Goal: Information Seeking & Learning: Learn about a topic

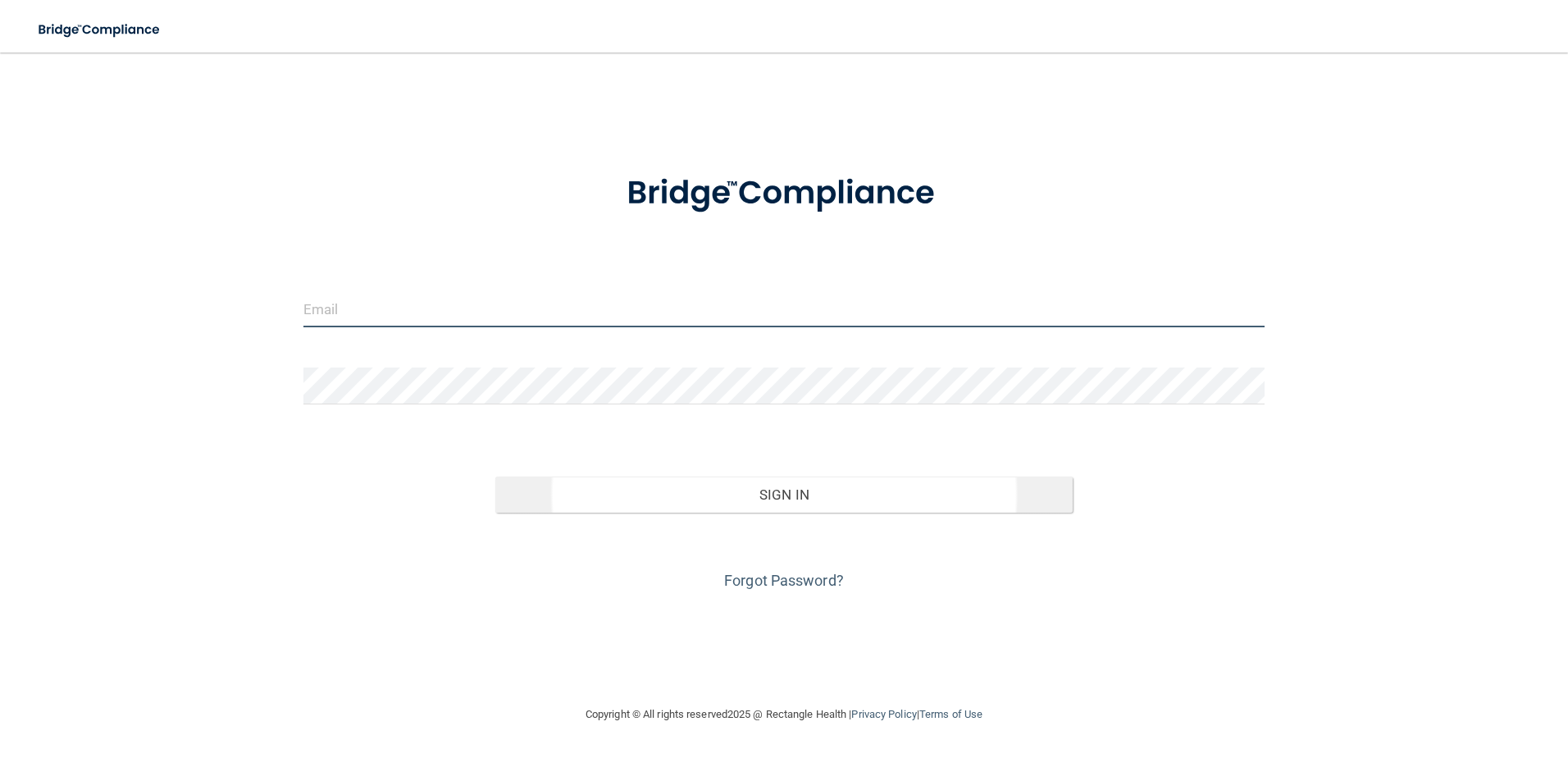
type input "[EMAIL_ADDRESS][DOMAIN_NAME]"
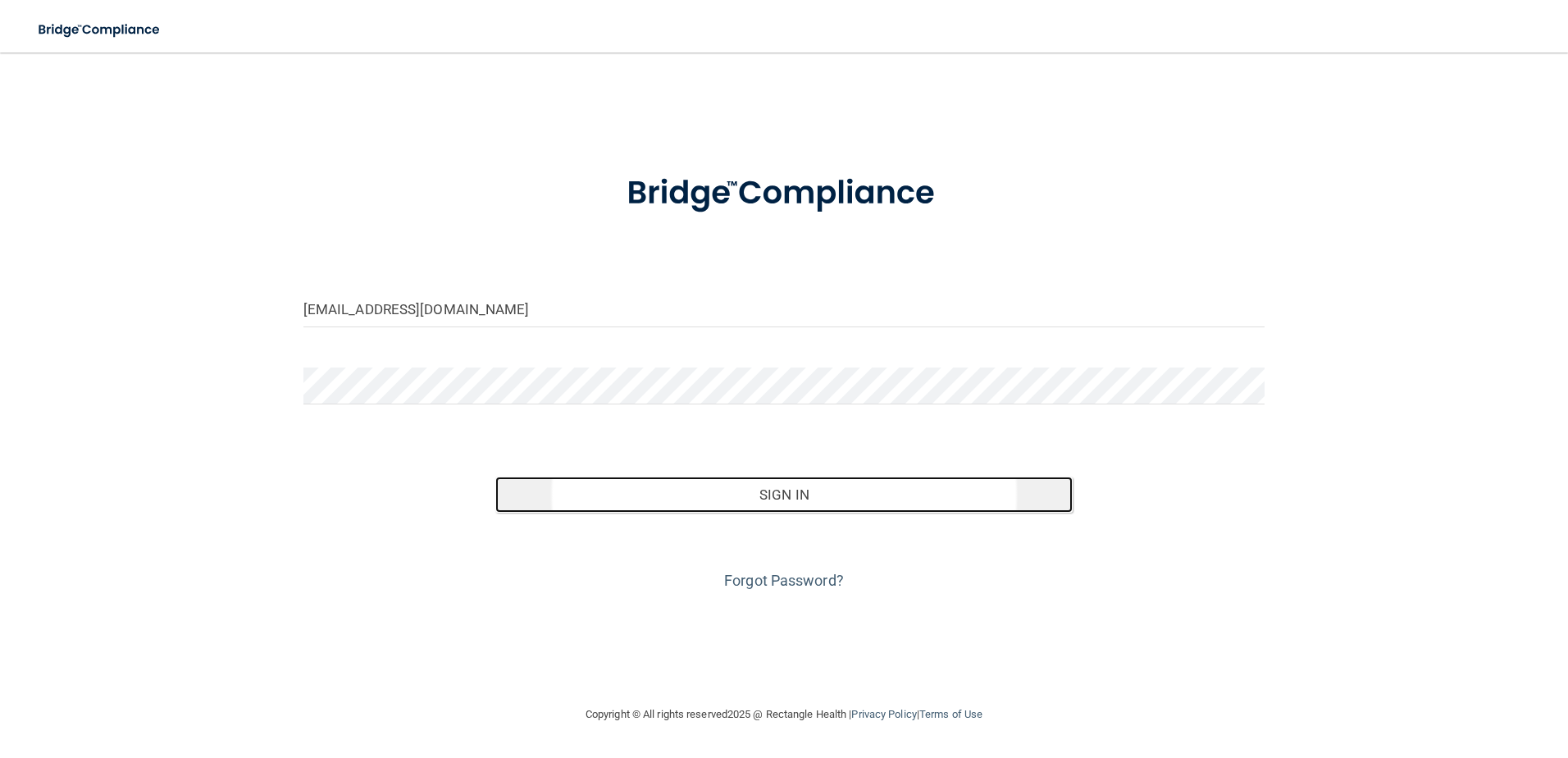
click at [781, 486] on button "Sign In" at bounding box center [783, 494] width 577 height 36
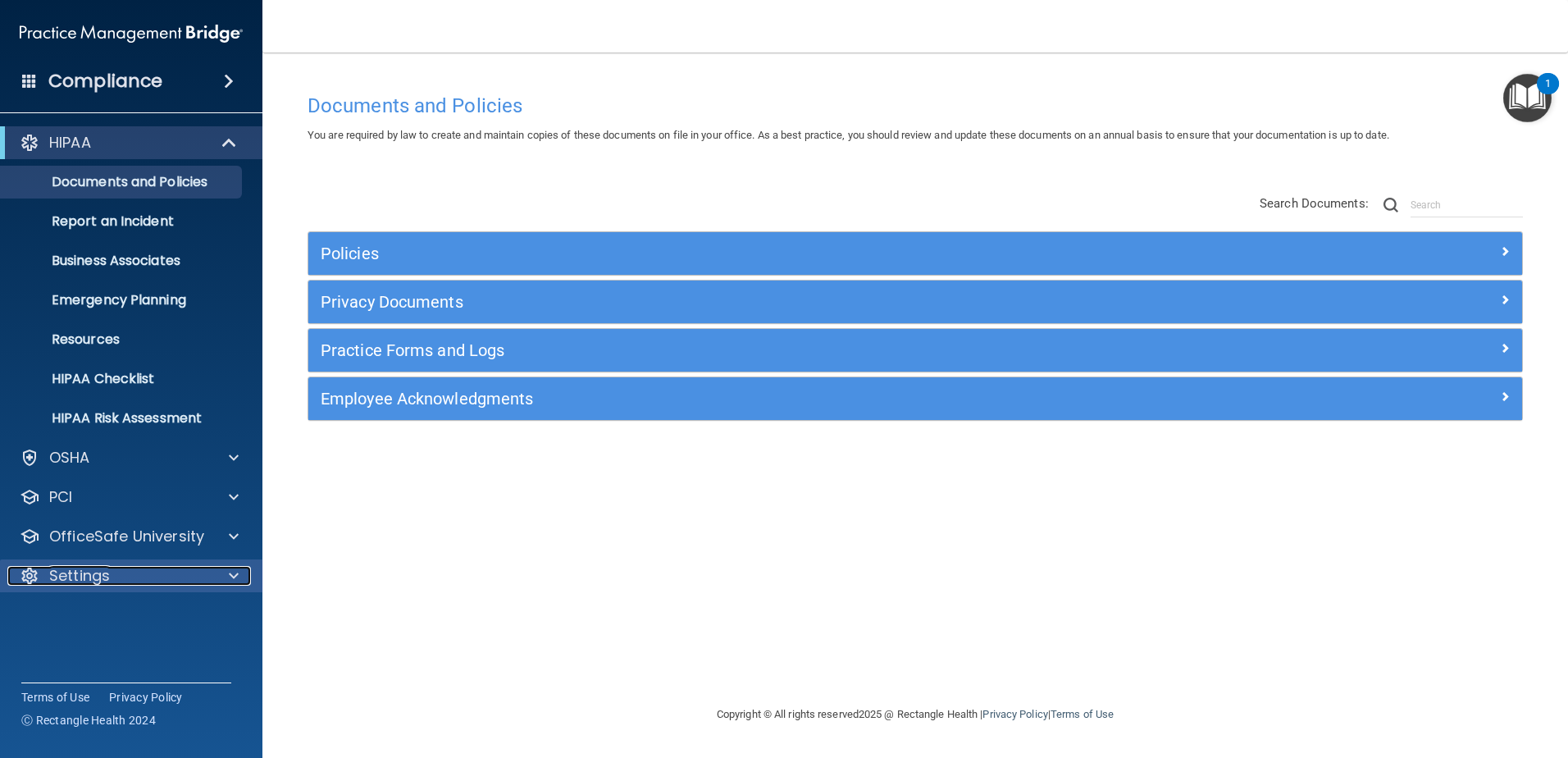
click at [120, 576] on div "Settings" at bounding box center [109, 575] width 203 height 20
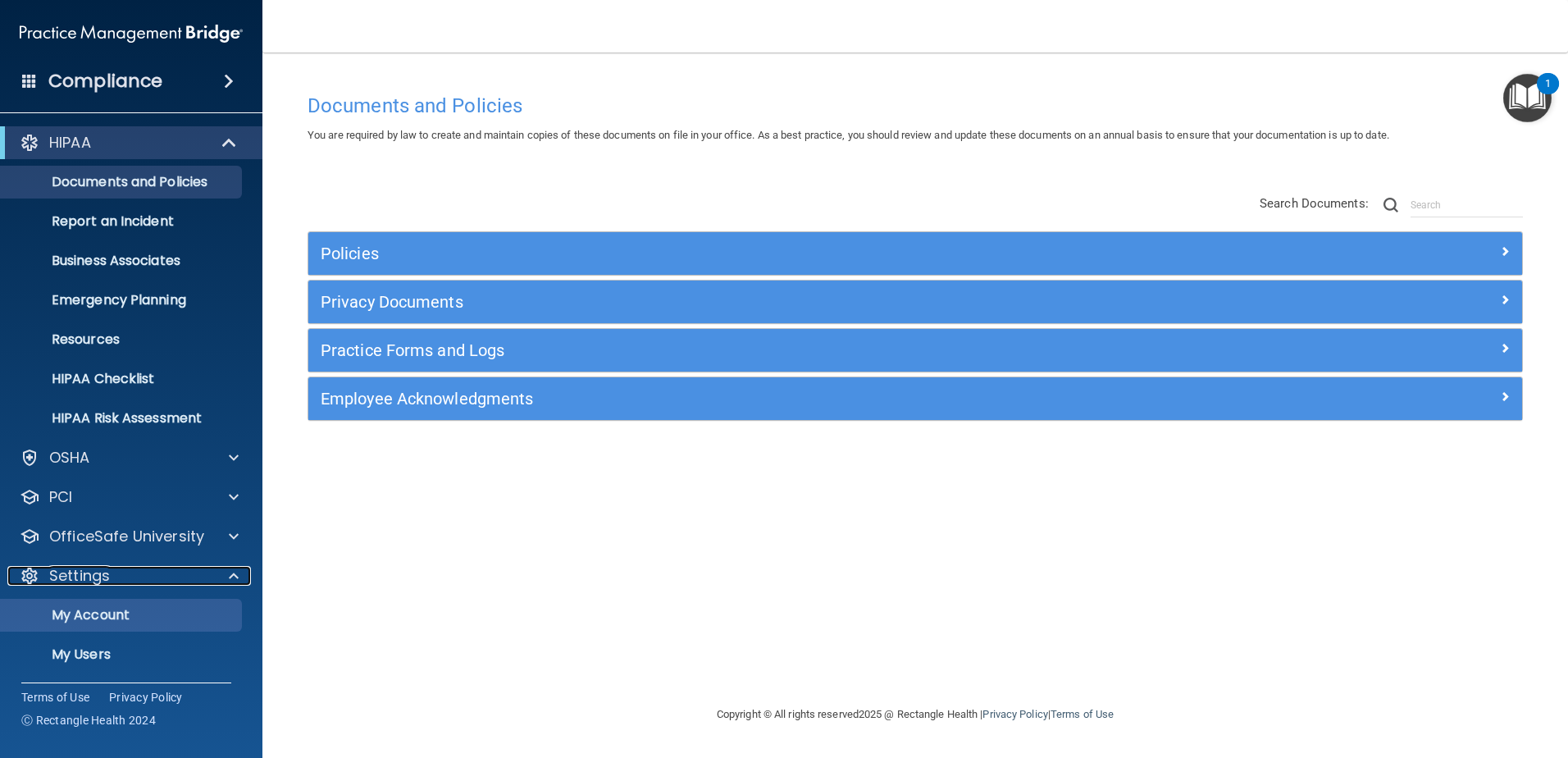
scroll to position [80, 0]
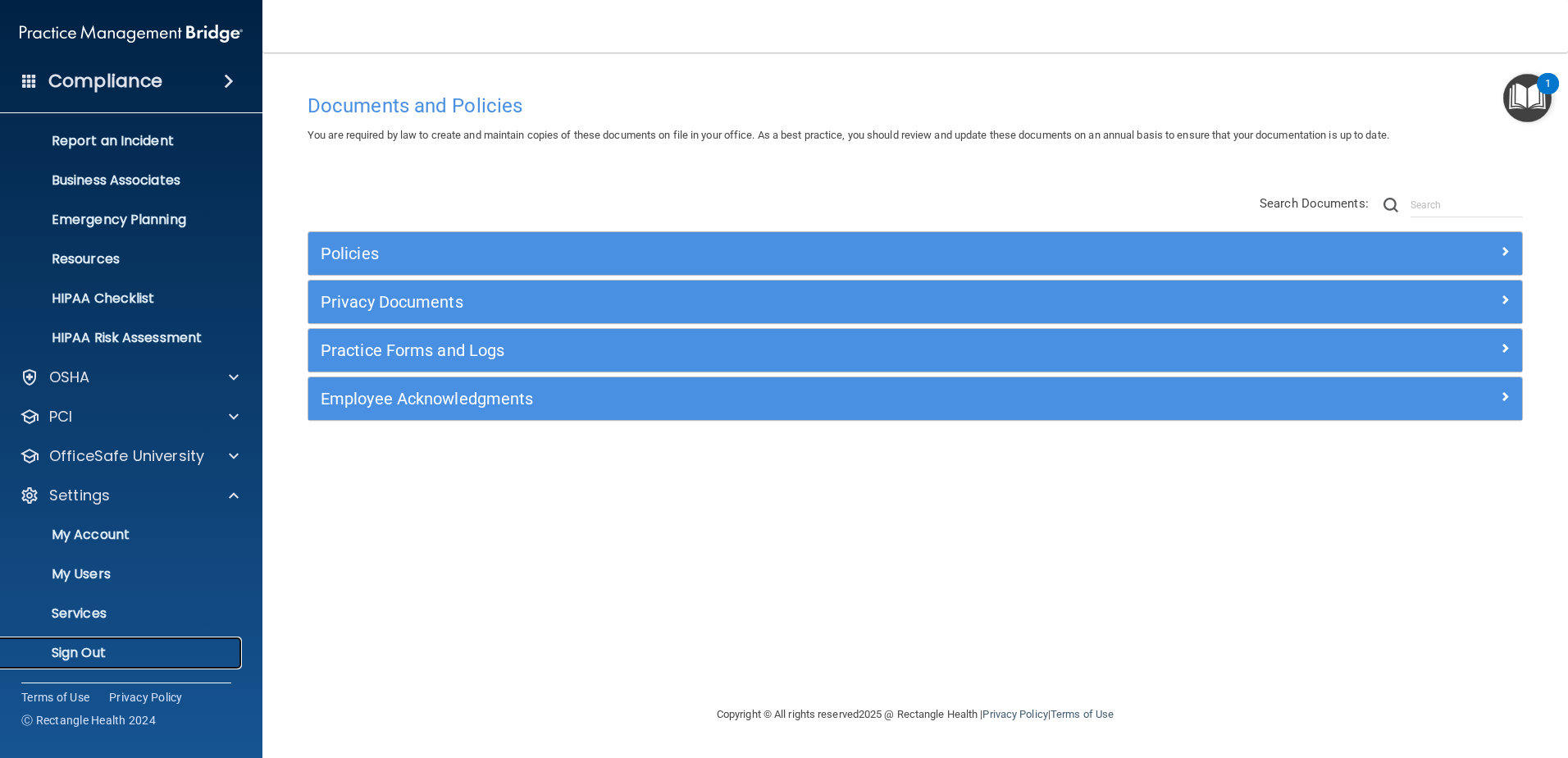
click at [113, 645] on p "Sign Out" at bounding box center [122, 653] width 224 height 16
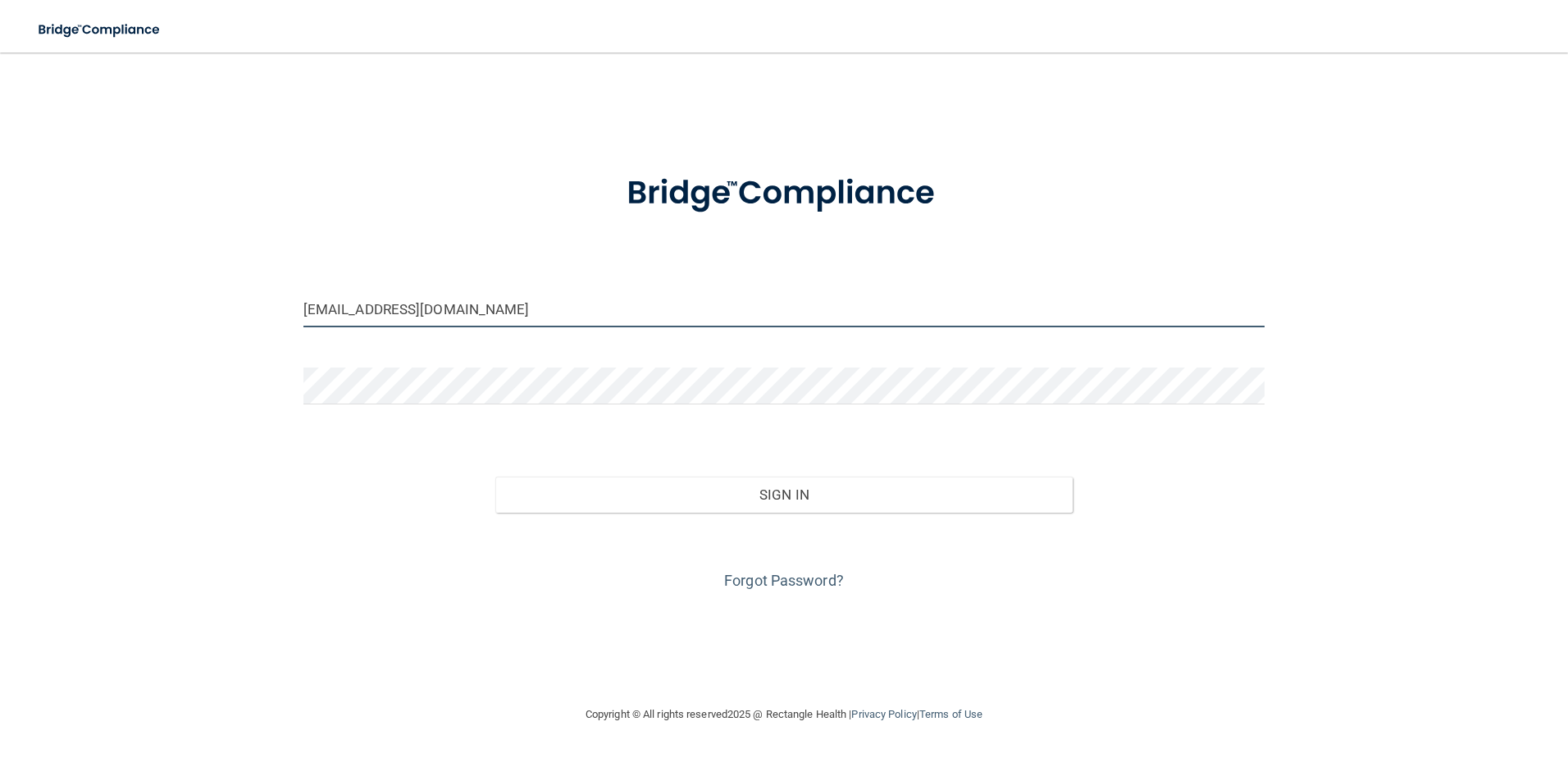
drag, startPoint x: 635, startPoint y: 319, endPoint x: 202, endPoint y: 314, distance: 433.0
click at [202, 314] on div "newprovidencedentistry@gmail.com Invalid email/password. You don't have permiss…" at bounding box center [784, 379] width 1502 height 620
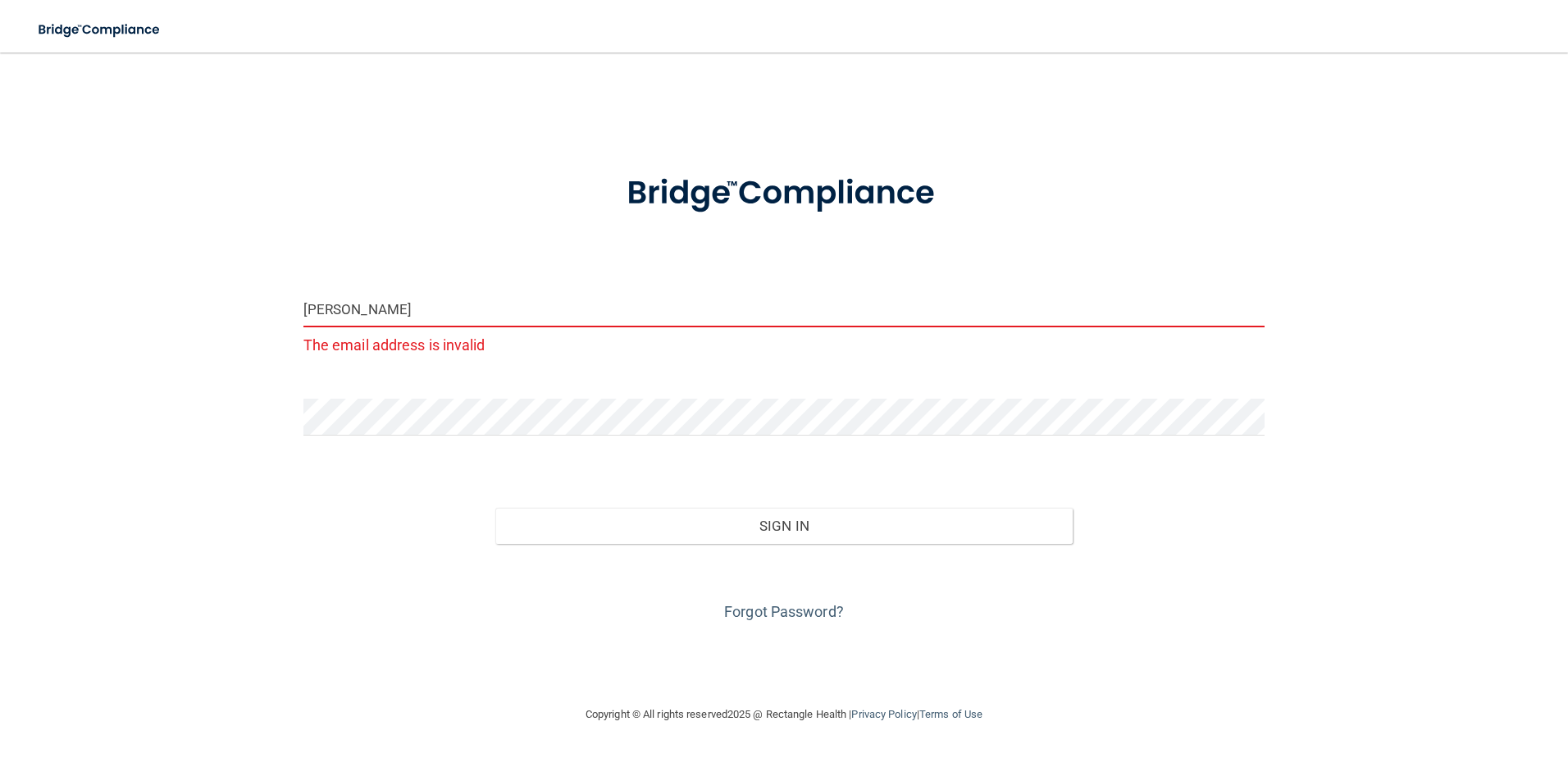
type input "[EMAIL_ADDRESS][DOMAIN_NAME]"
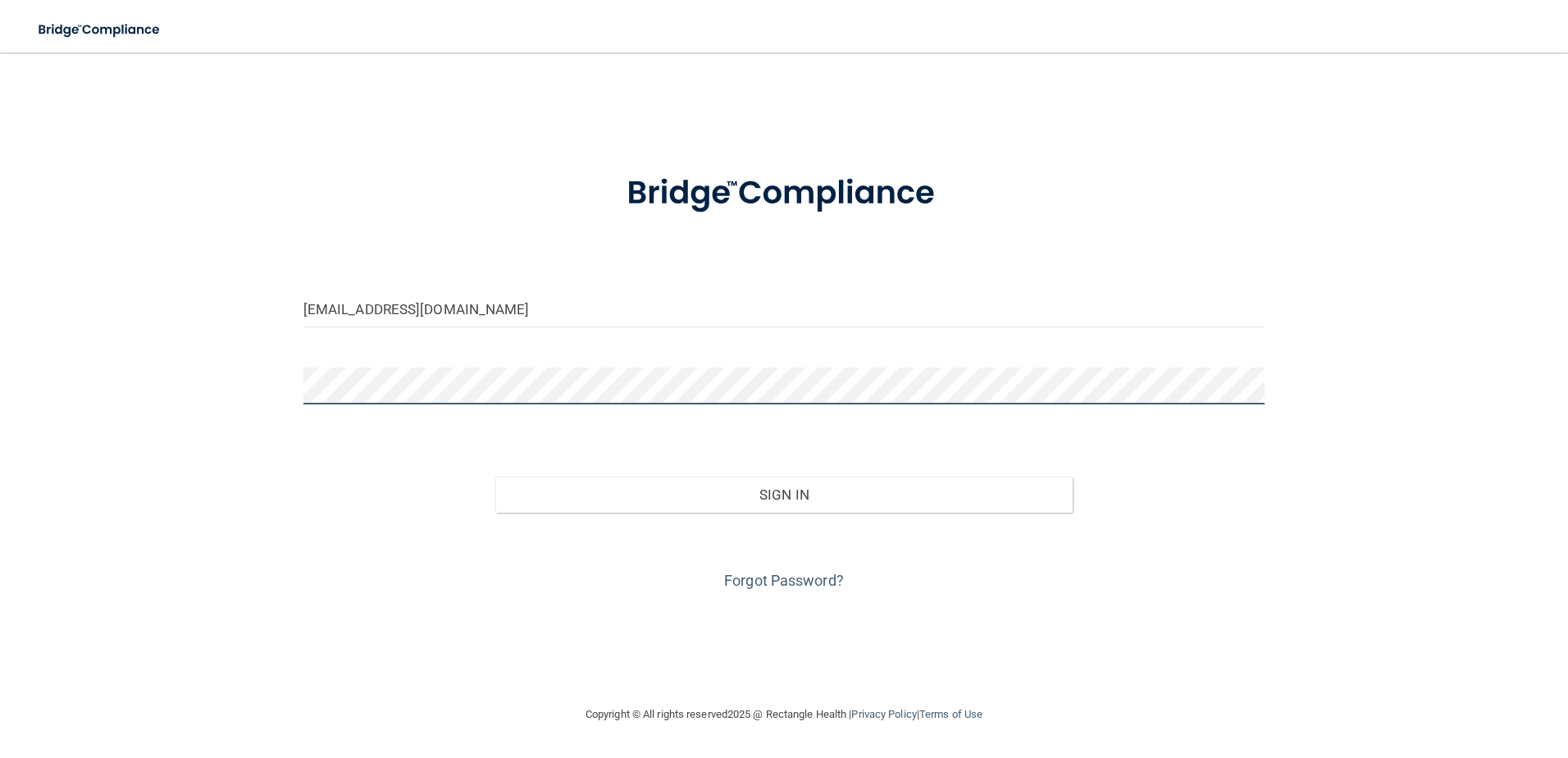
click at [495, 476] on button "Sign In" at bounding box center [783, 494] width 577 height 36
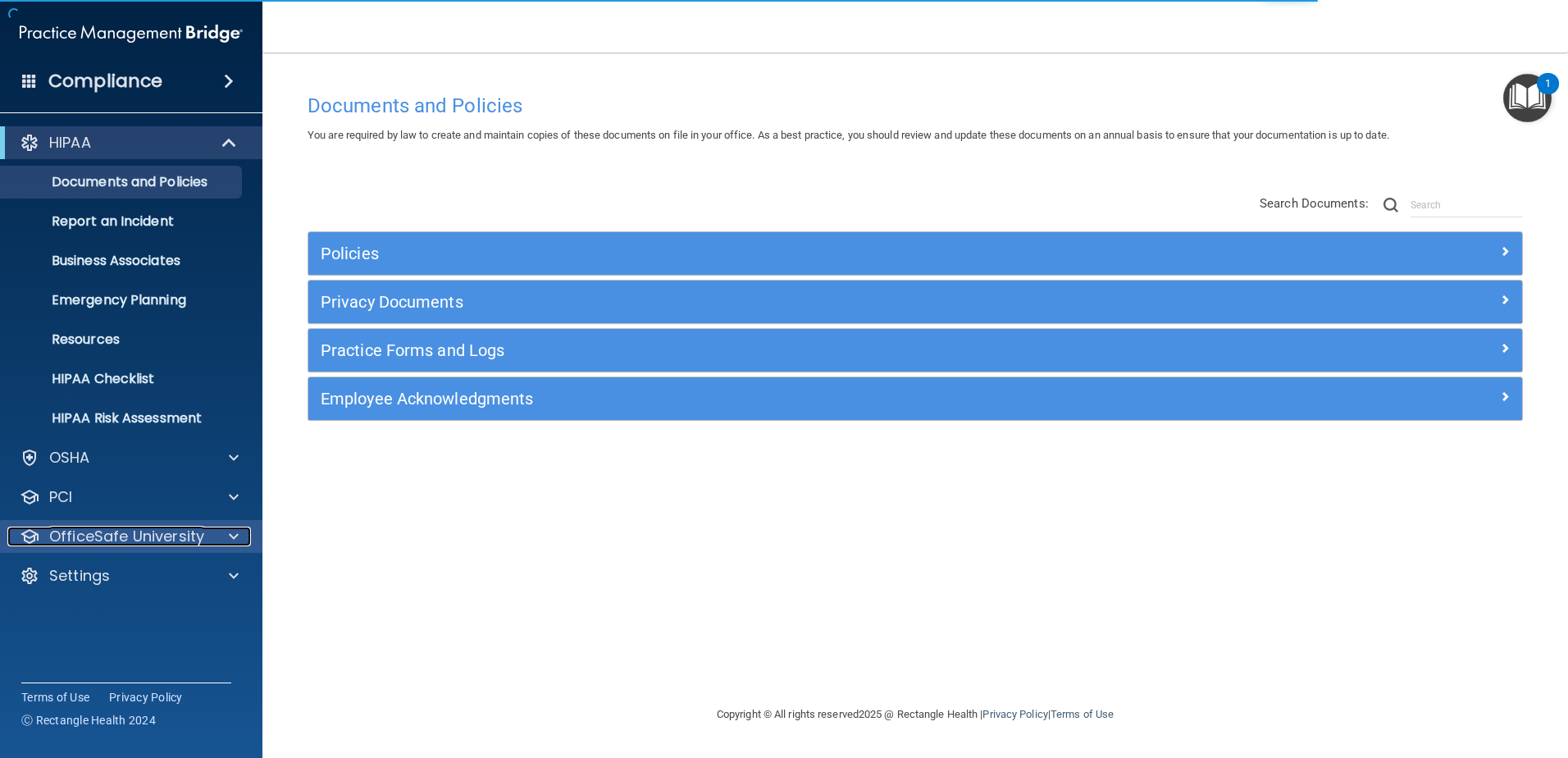
click at [180, 540] on p "OfficeSafe University" at bounding box center [126, 536] width 155 height 20
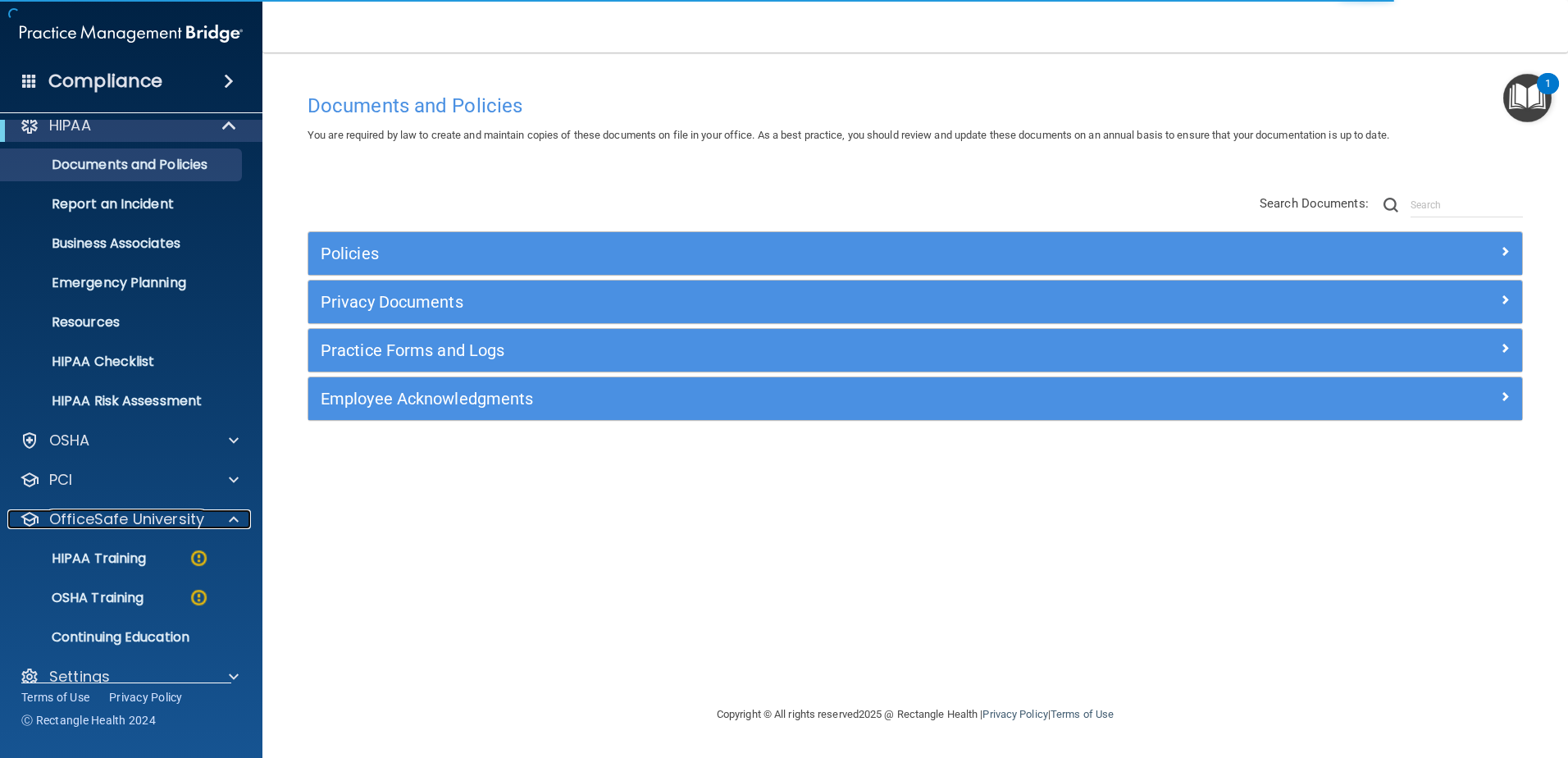
scroll to position [41, 0]
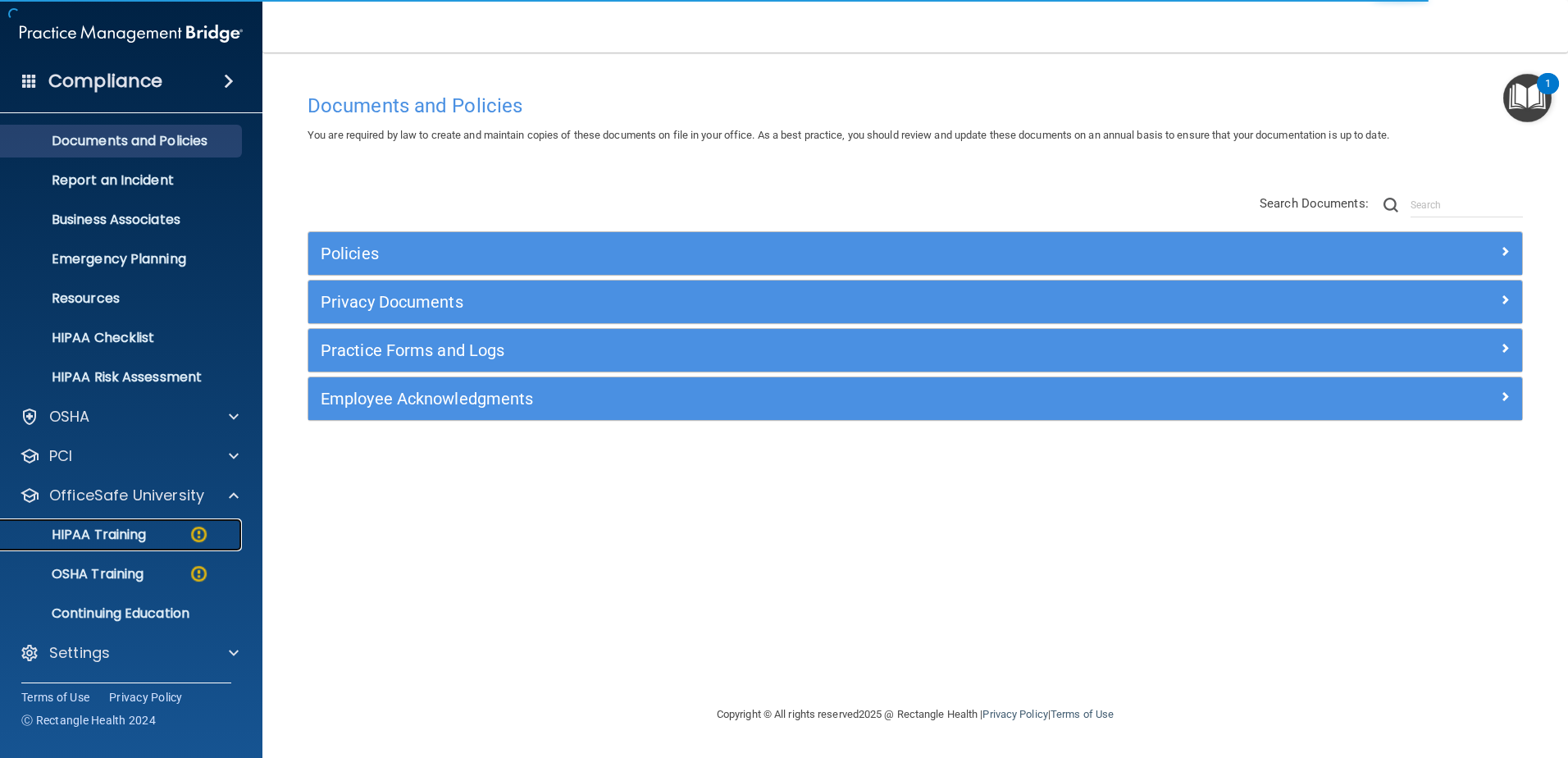
click at [148, 536] on div "HIPAA Training" at bounding box center [122, 534] width 224 height 16
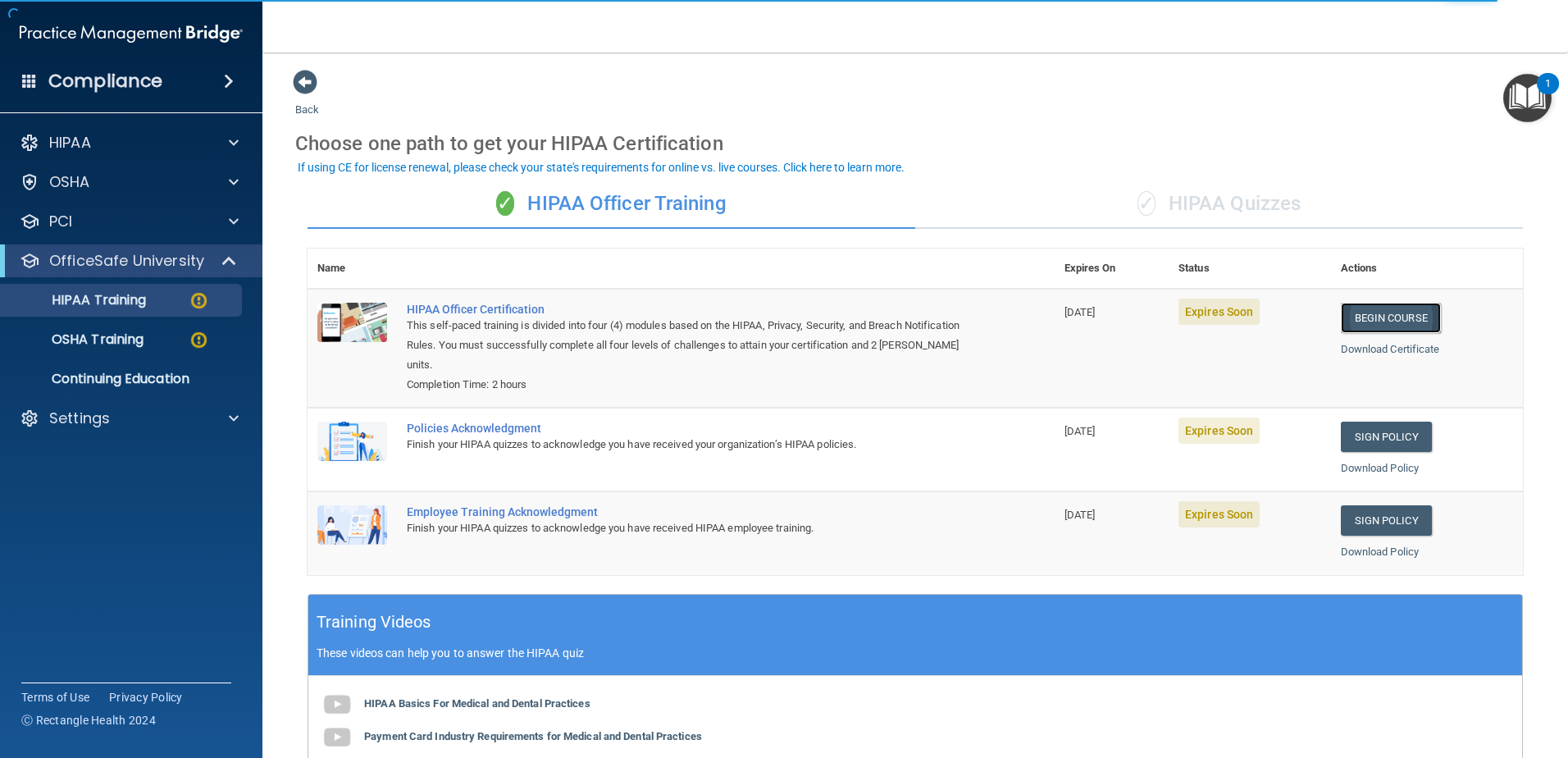
click at [1380, 323] on link "Begin Course" at bounding box center [1391, 317] width 100 height 30
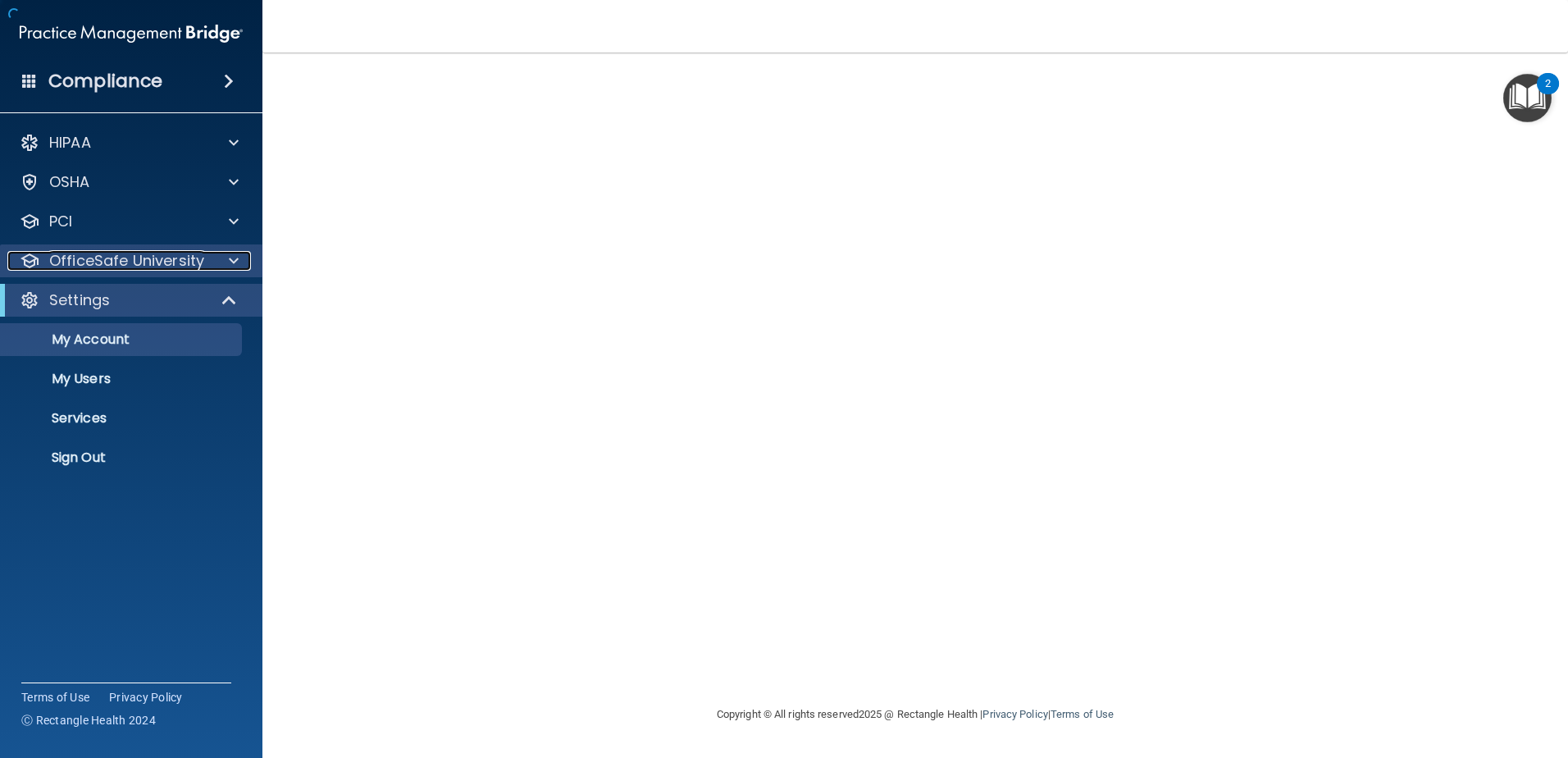
click at [136, 268] on p "OfficeSafe University" at bounding box center [126, 261] width 155 height 20
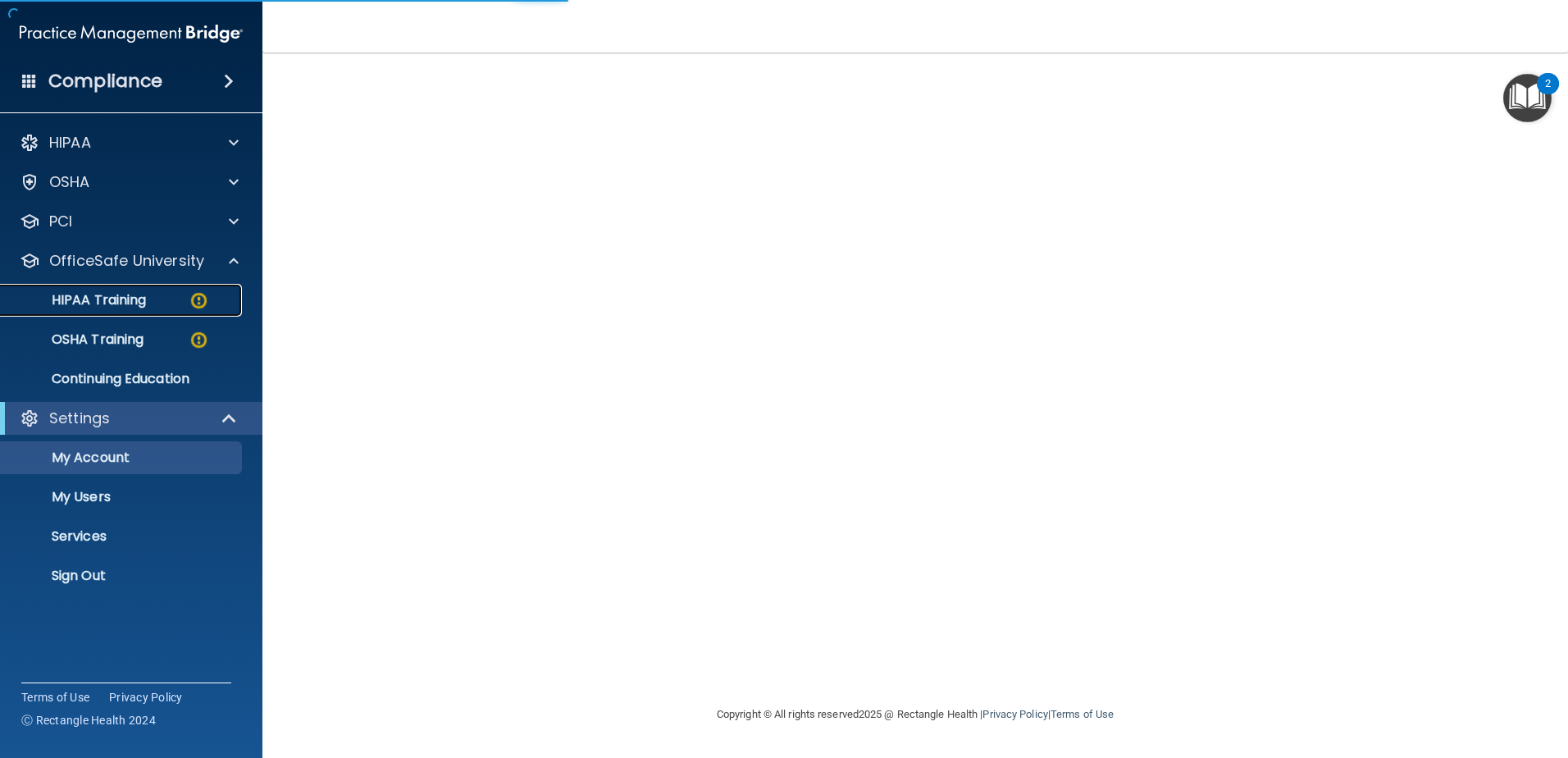
click at [136, 301] on p "HIPAA Training" at bounding box center [78, 299] width 136 height 16
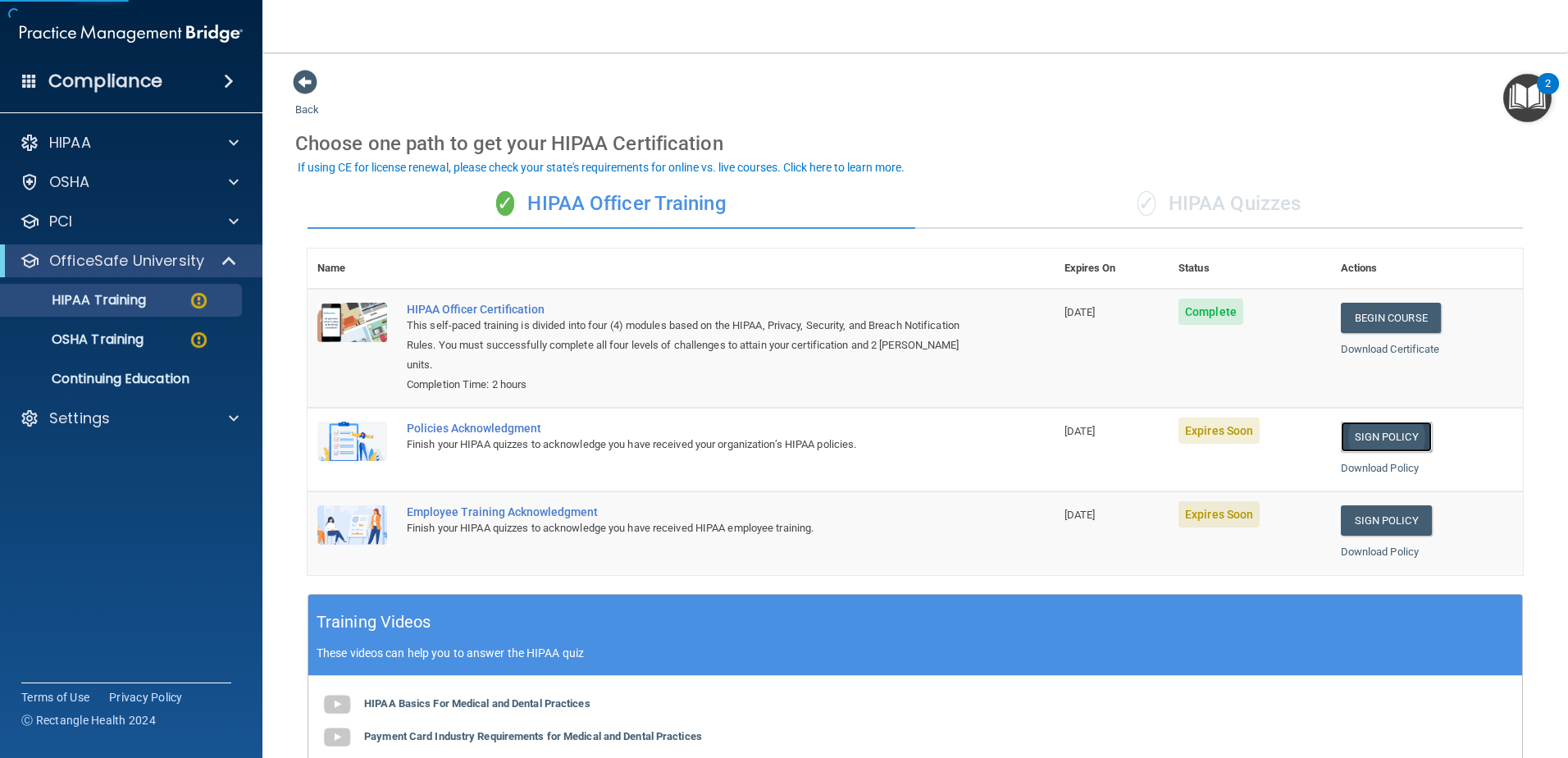
click at [1384, 434] on link "Sign Policy" at bounding box center [1386, 437] width 91 height 30
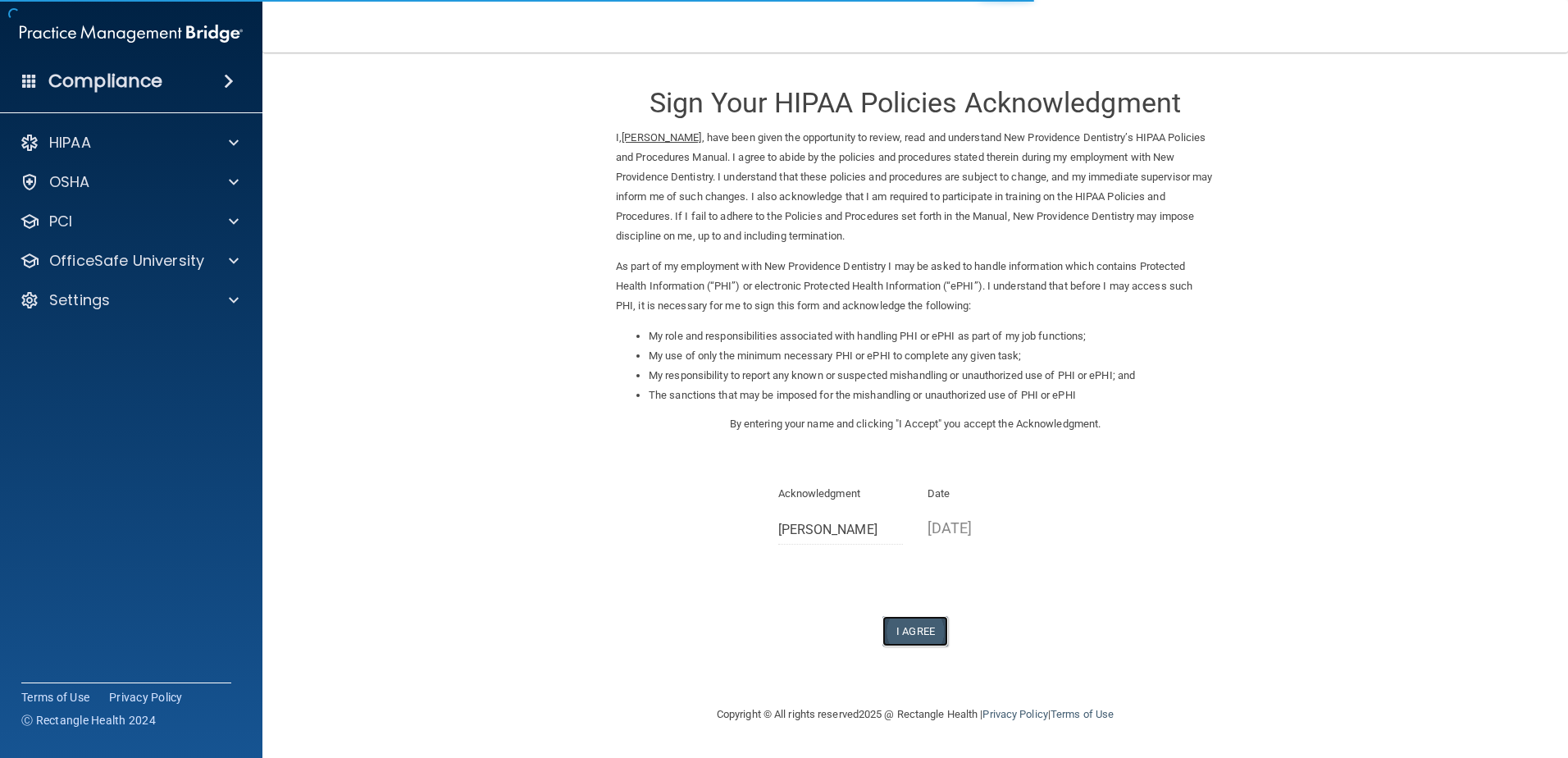
click at [904, 637] on button "I Agree" at bounding box center [915, 631] width 66 height 30
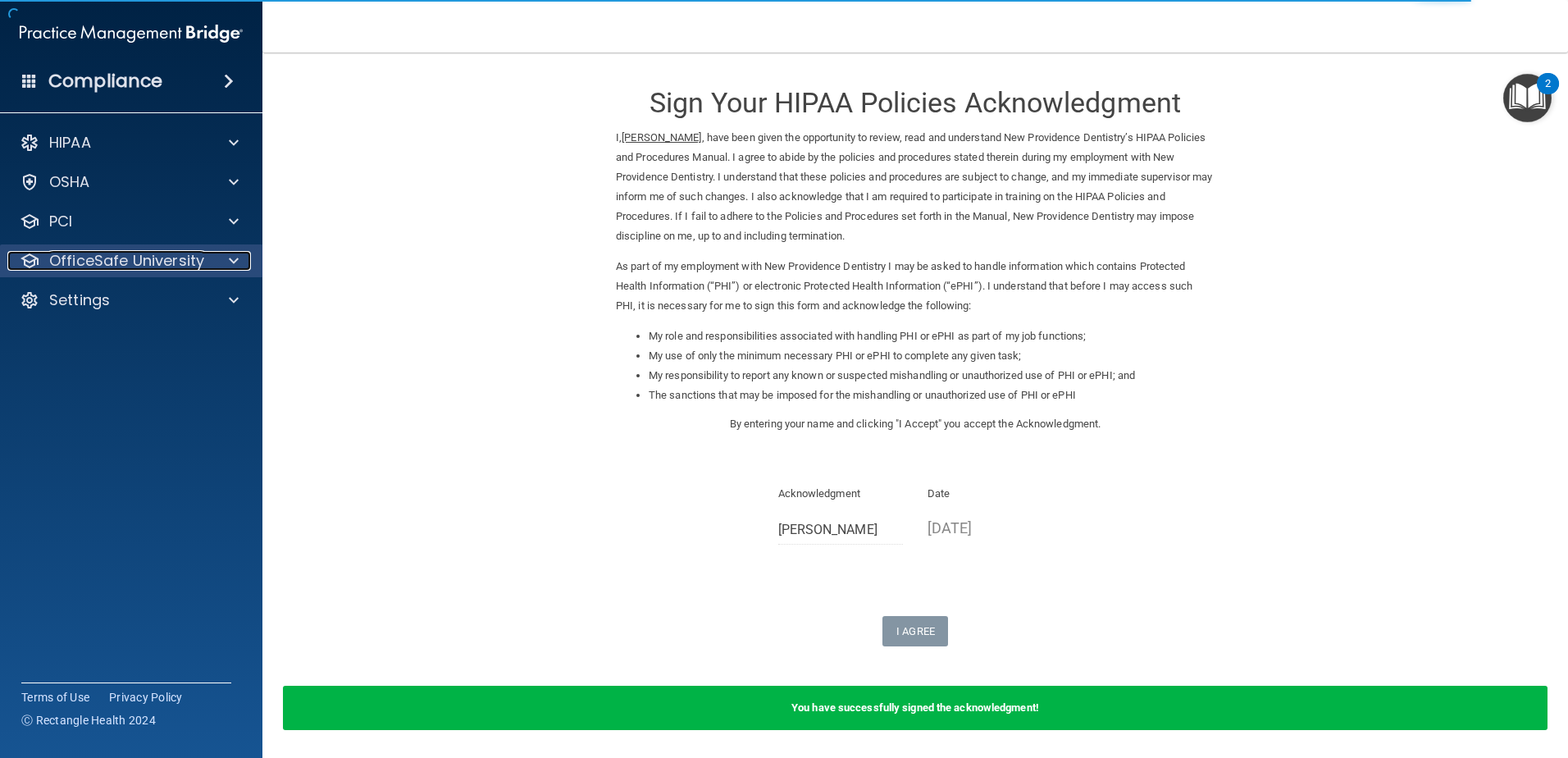
click at [110, 258] on p "OfficeSafe University" at bounding box center [126, 261] width 155 height 20
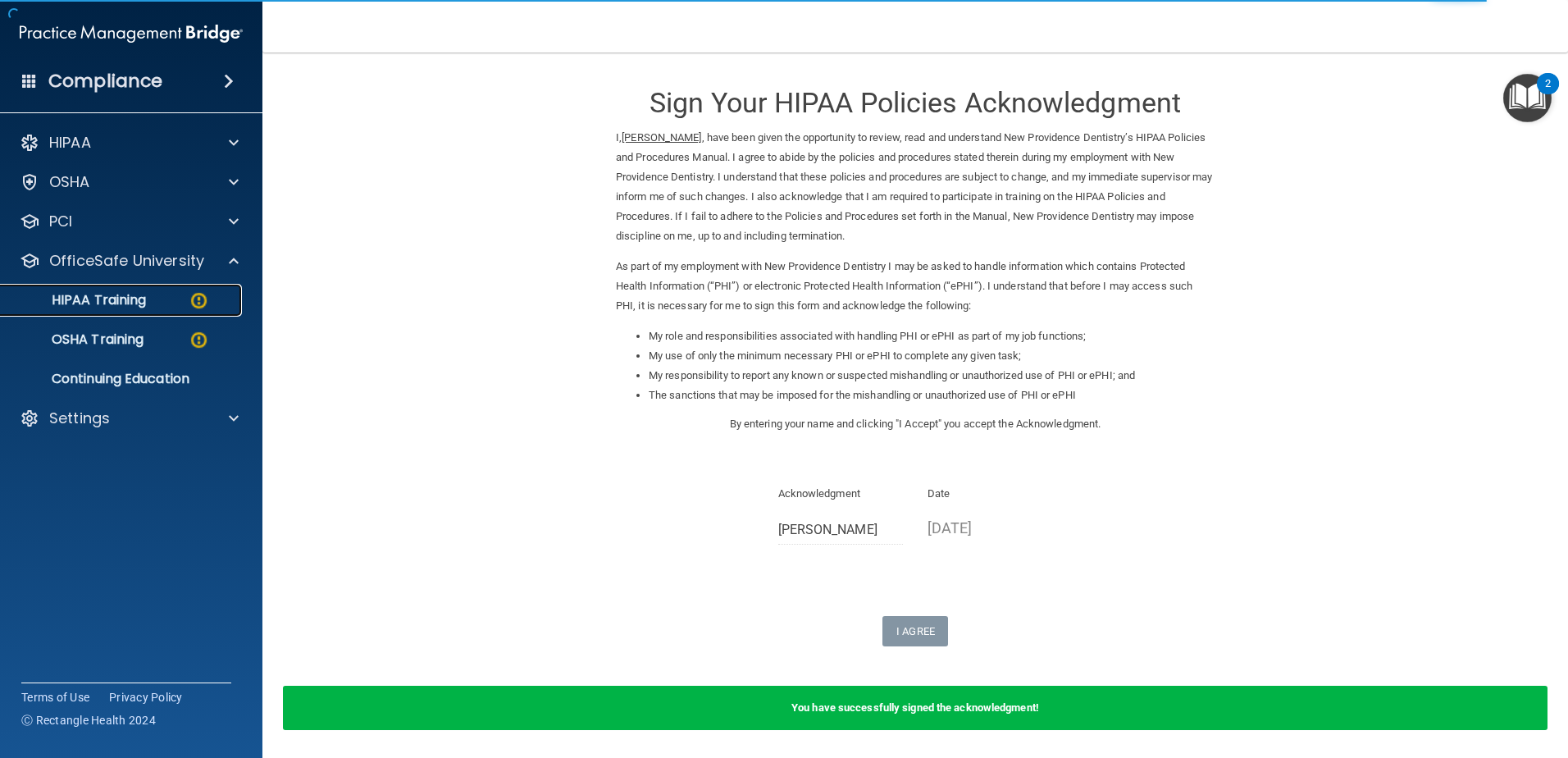
click at [126, 305] on p "HIPAA Training" at bounding box center [78, 299] width 136 height 16
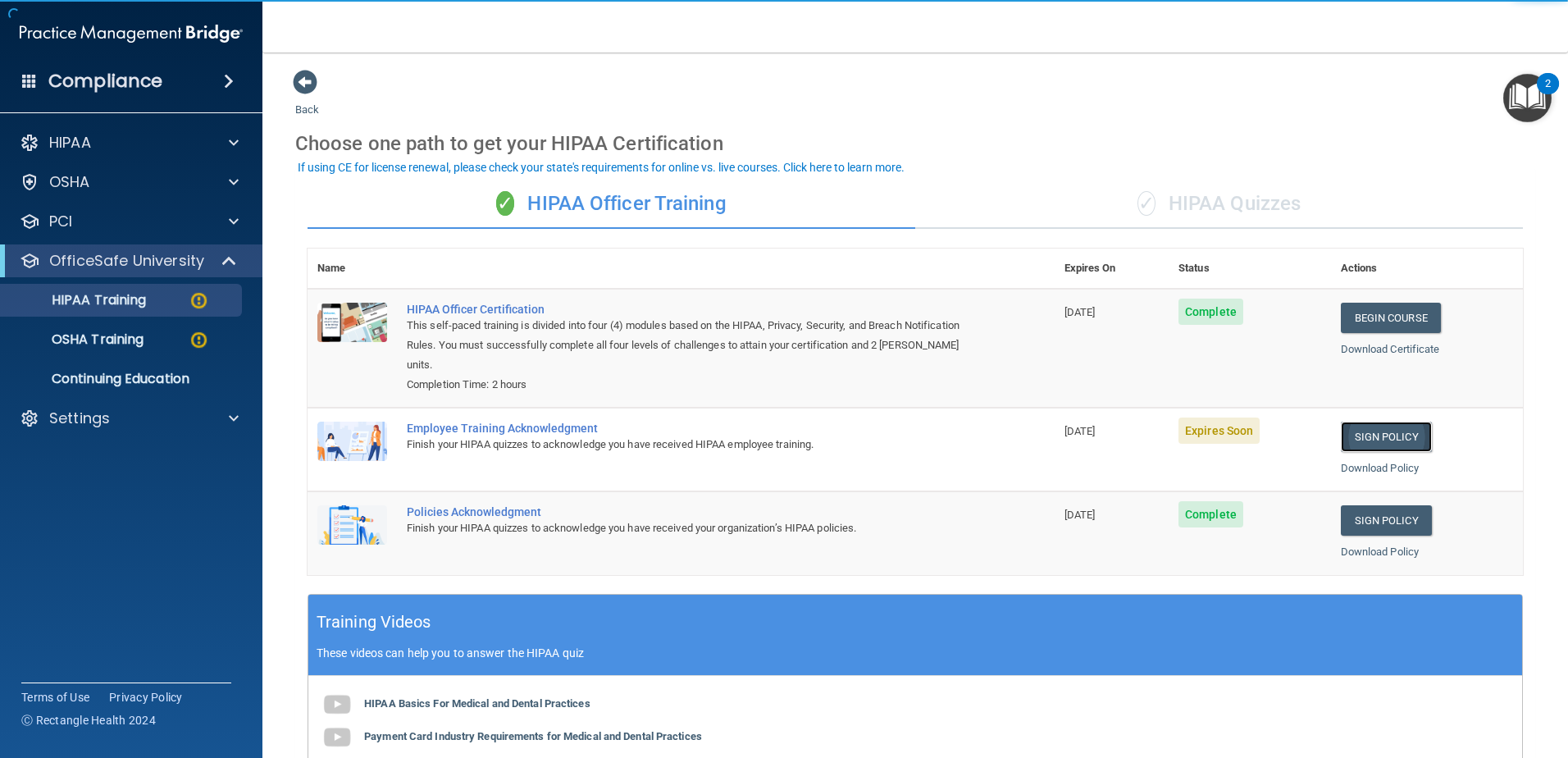
click at [1374, 437] on link "Sign Policy" at bounding box center [1386, 437] width 91 height 30
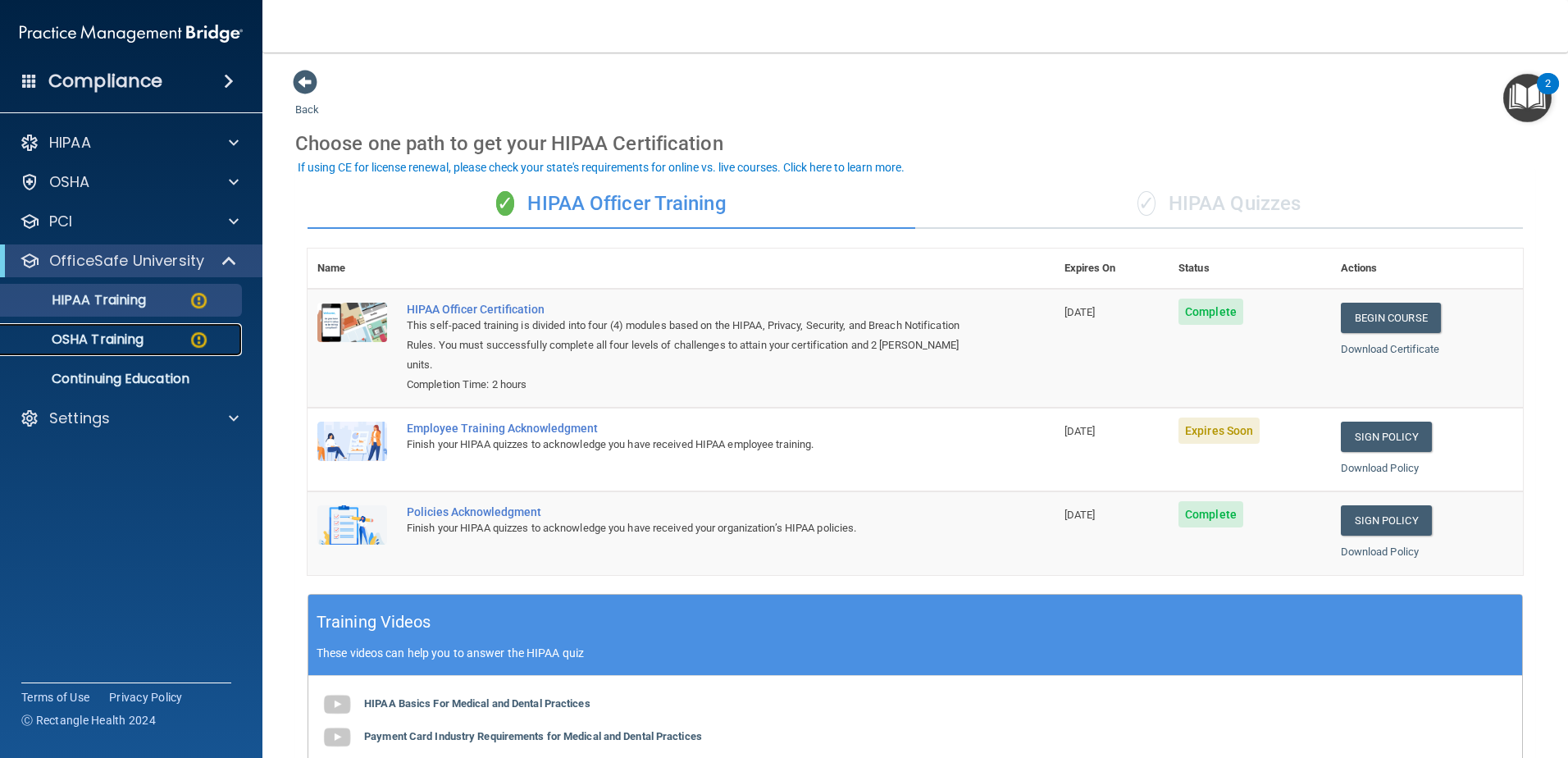
click at [142, 339] on p "OSHA Training" at bounding box center [76, 339] width 133 height 16
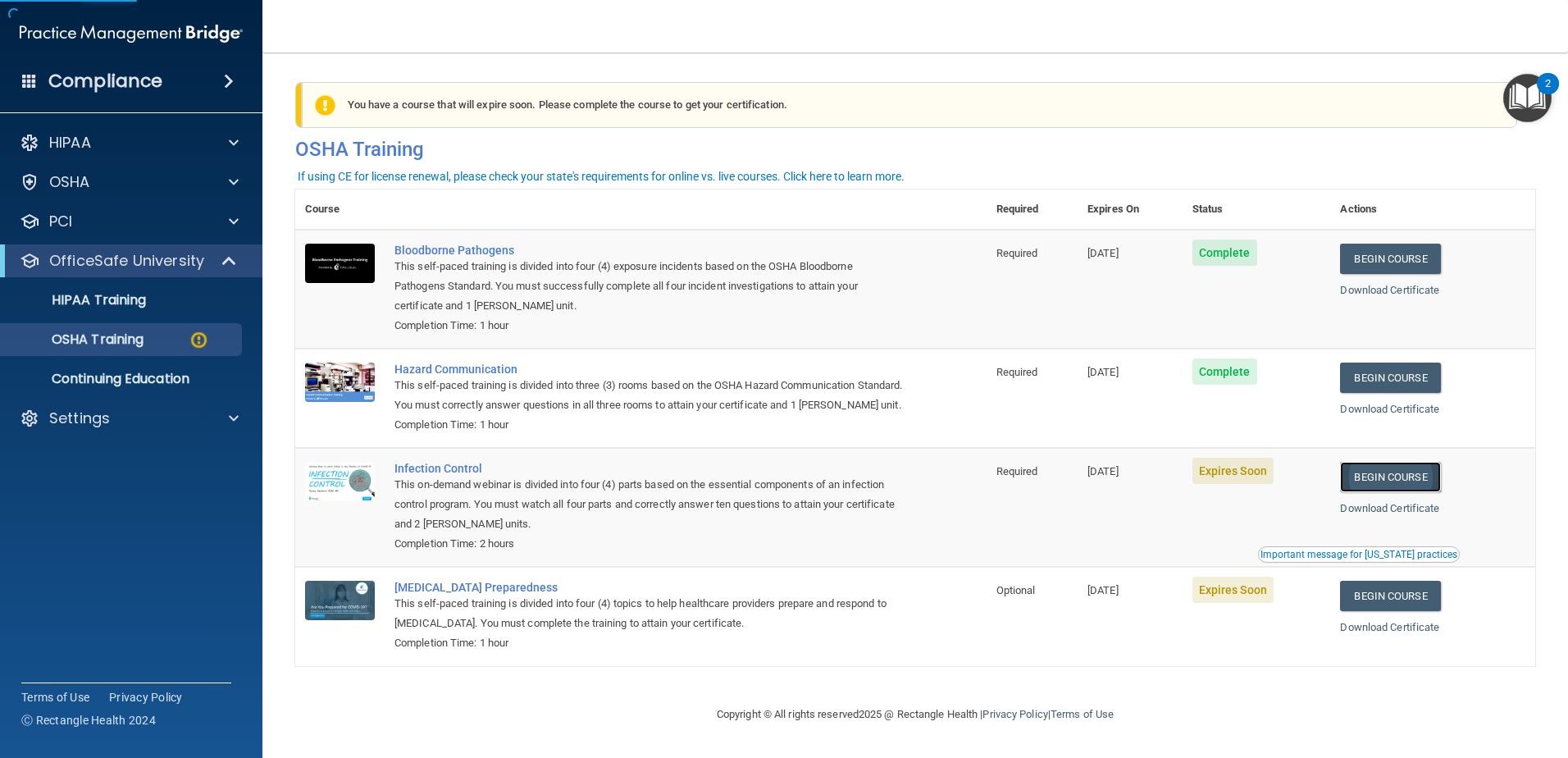
click at [1370, 492] on link "Begin Course" at bounding box center [1390, 477] width 100 height 30
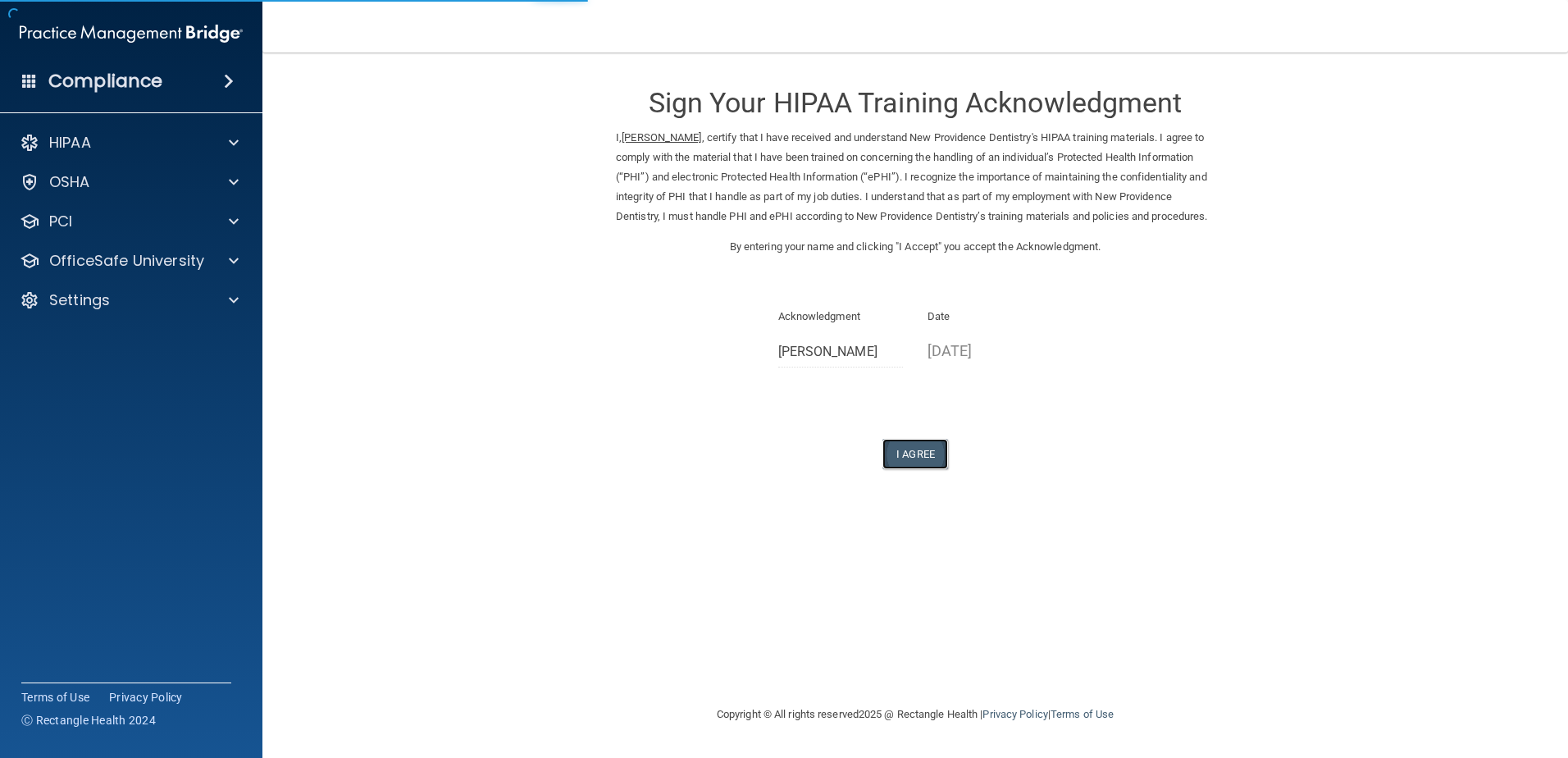
click at [926, 461] on button "I Agree" at bounding box center [915, 454] width 66 height 30
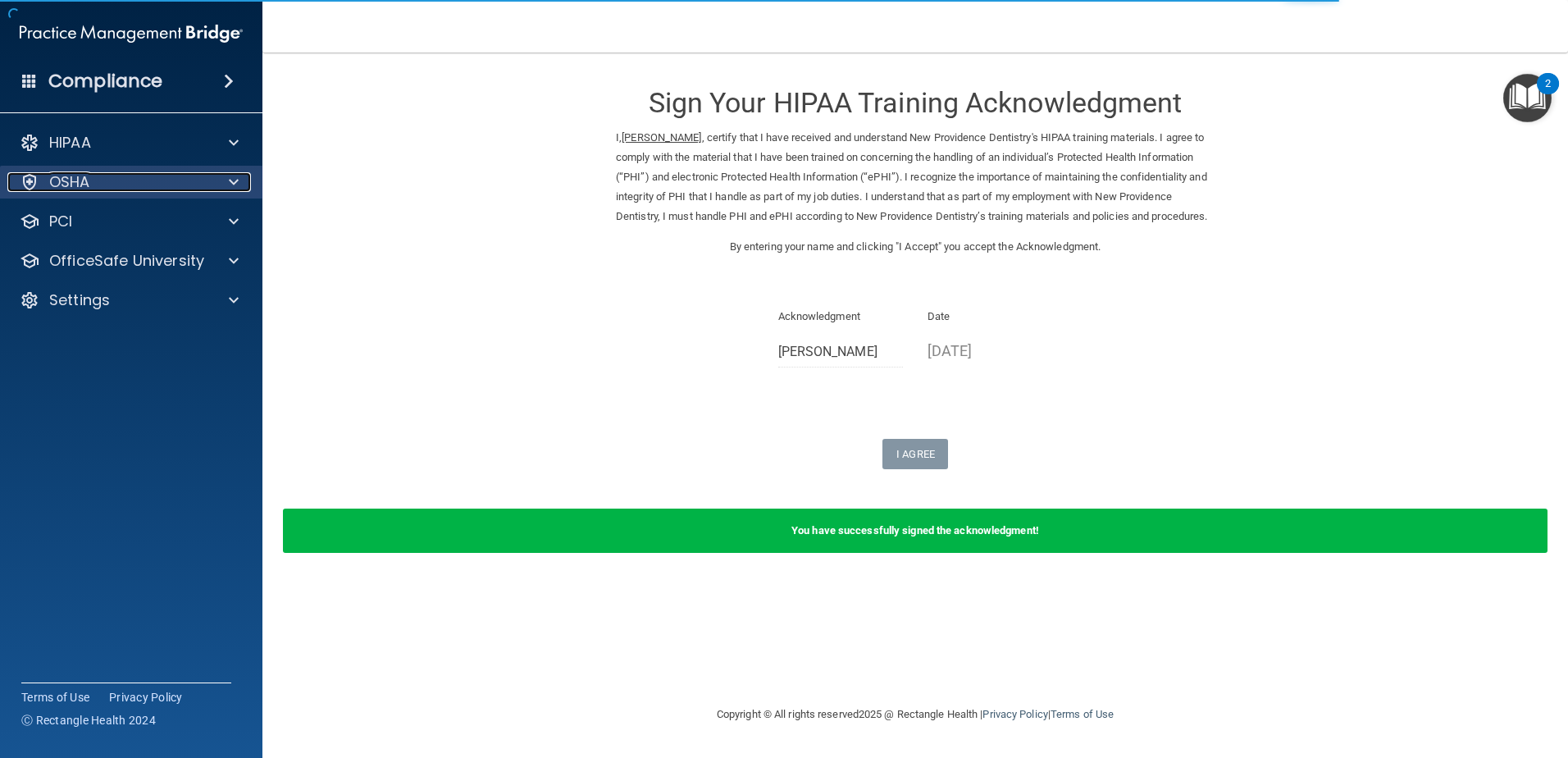
click at [146, 179] on div "OSHA" at bounding box center [109, 182] width 203 height 20
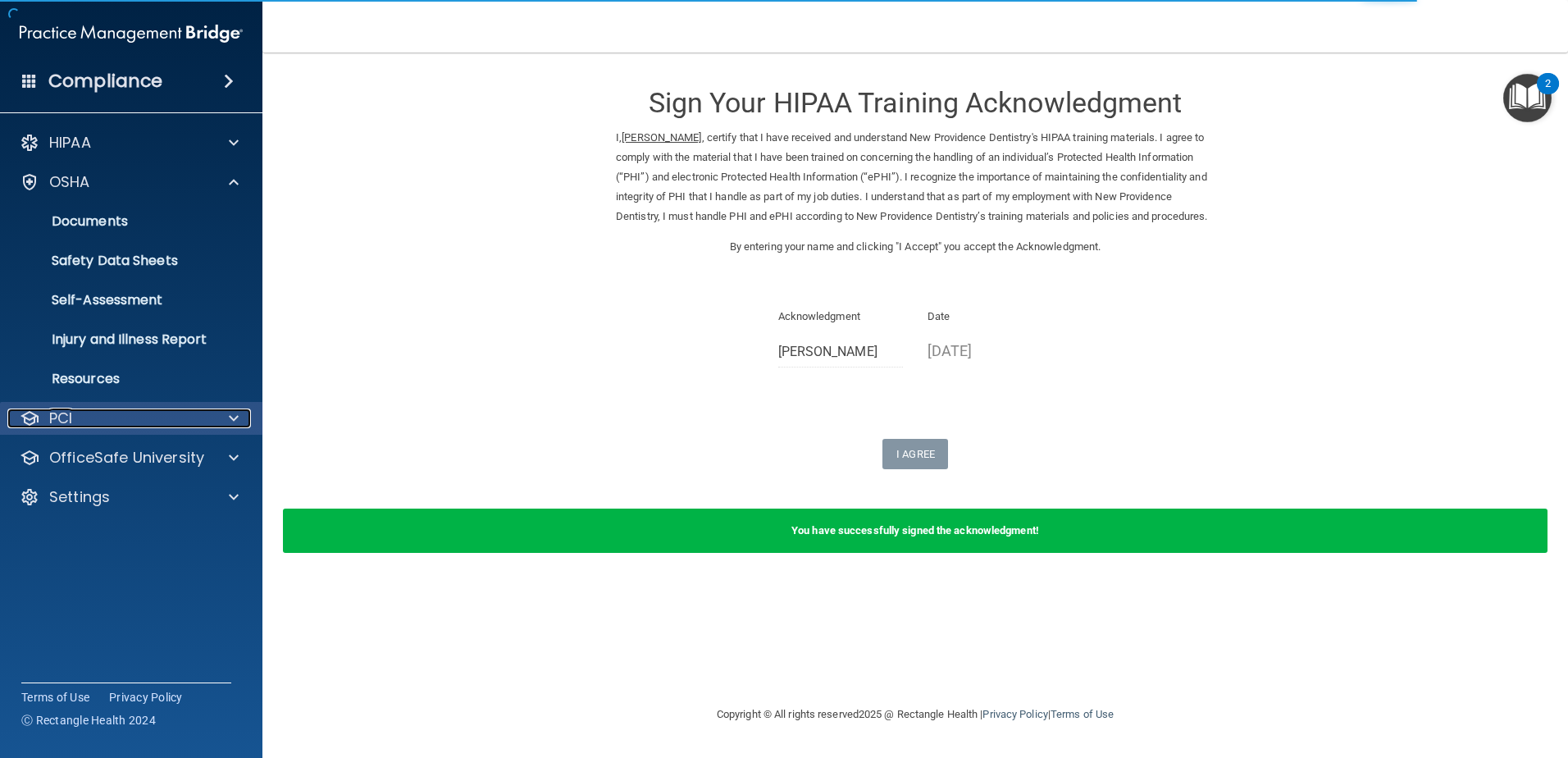
click at [157, 411] on div "PCI" at bounding box center [109, 418] width 203 height 20
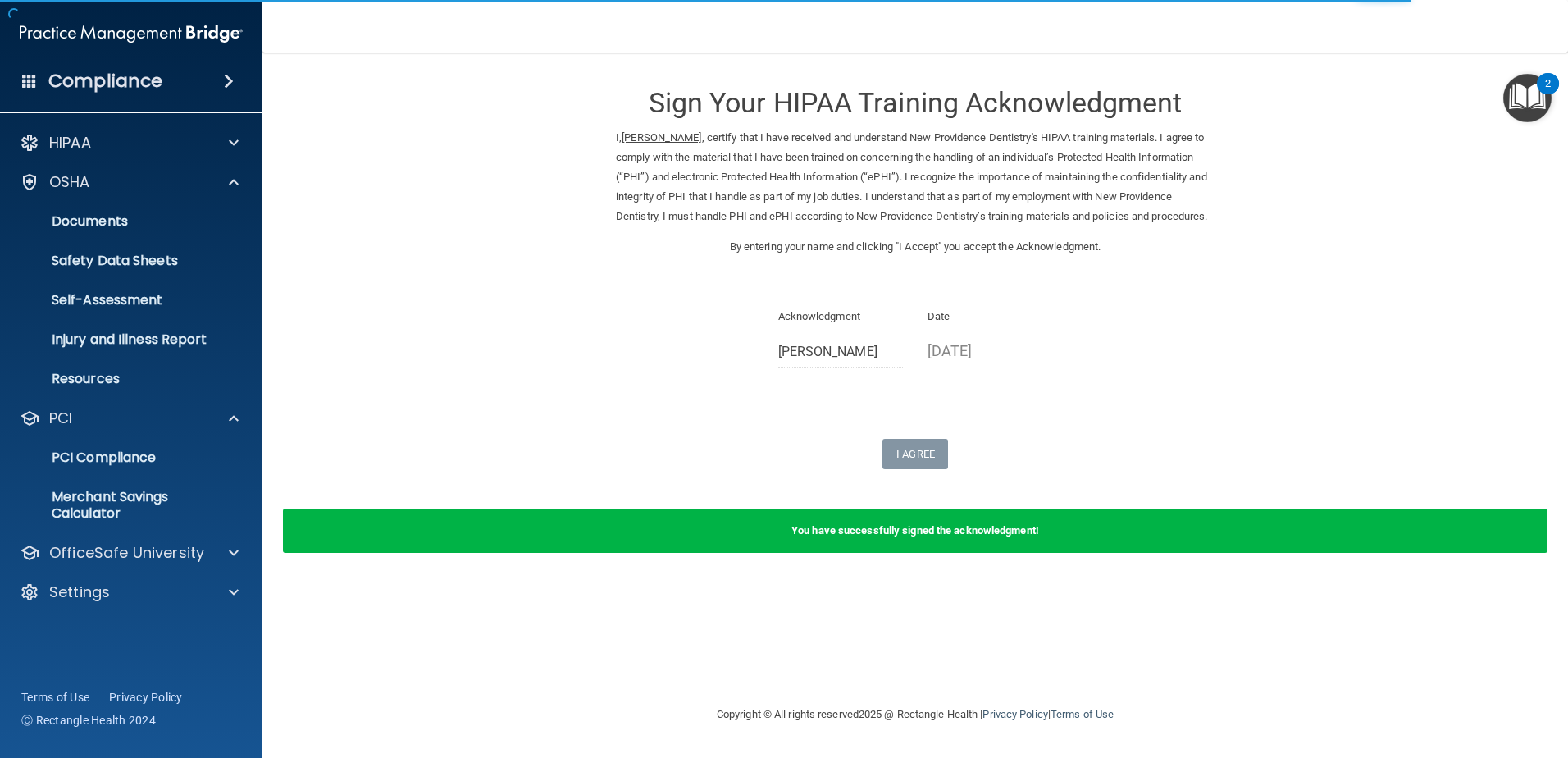
click at [152, 536] on div "HIPAA Documents and Policies Report an Incident Business Associates Emergency P…" at bounding box center [132, 370] width 264 height 502
click at [156, 553] on p "OfficeSafe University" at bounding box center [126, 553] width 155 height 20
click at [157, 617] on link "OSHA Training" at bounding box center [113, 631] width 258 height 33
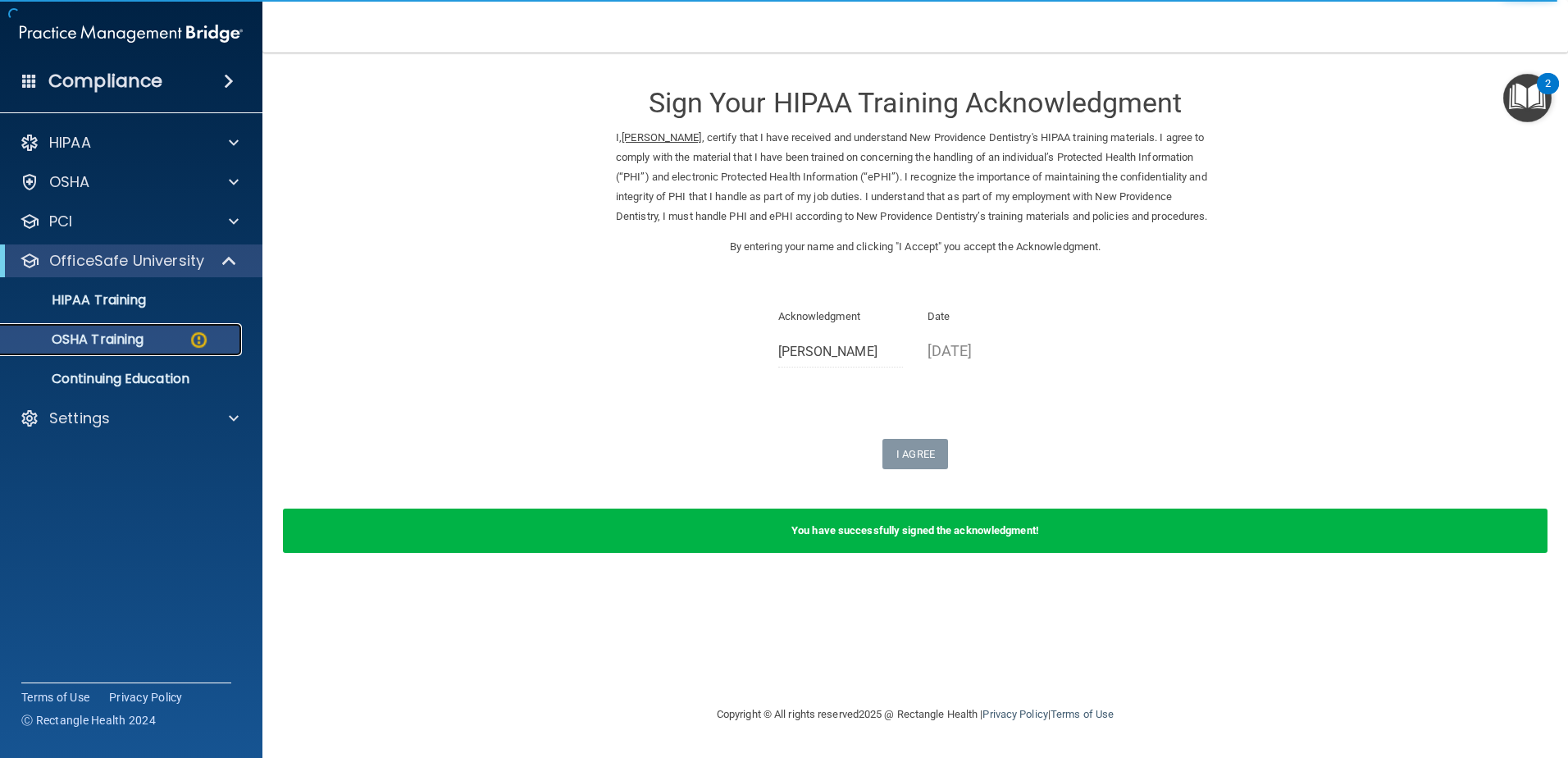
click at [155, 343] on div "OSHA Training" at bounding box center [122, 339] width 224 height 16
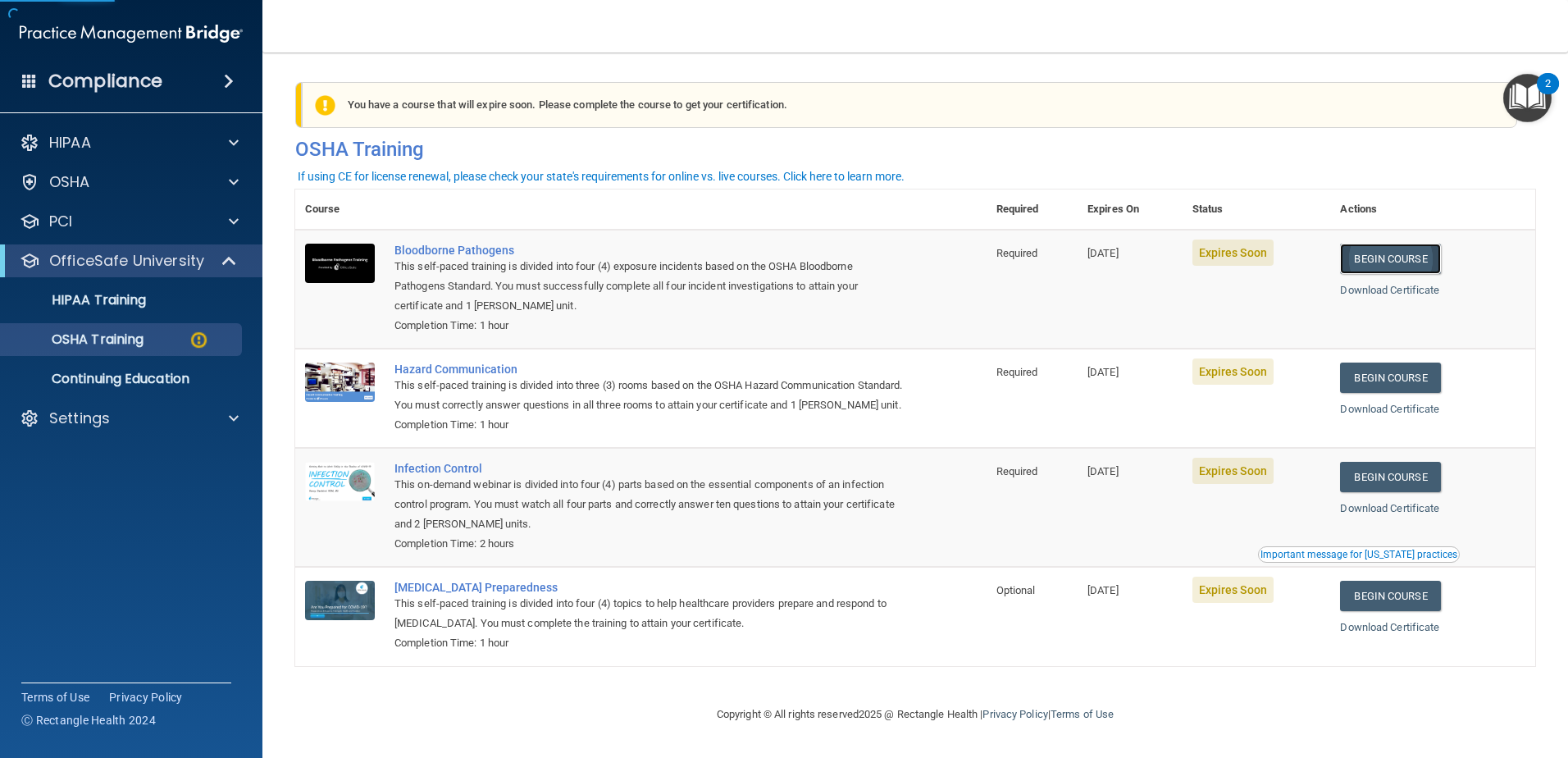
click at [1414, 260] on link "Begin Course" at bounding box center [1390, 259] width 100 height 30
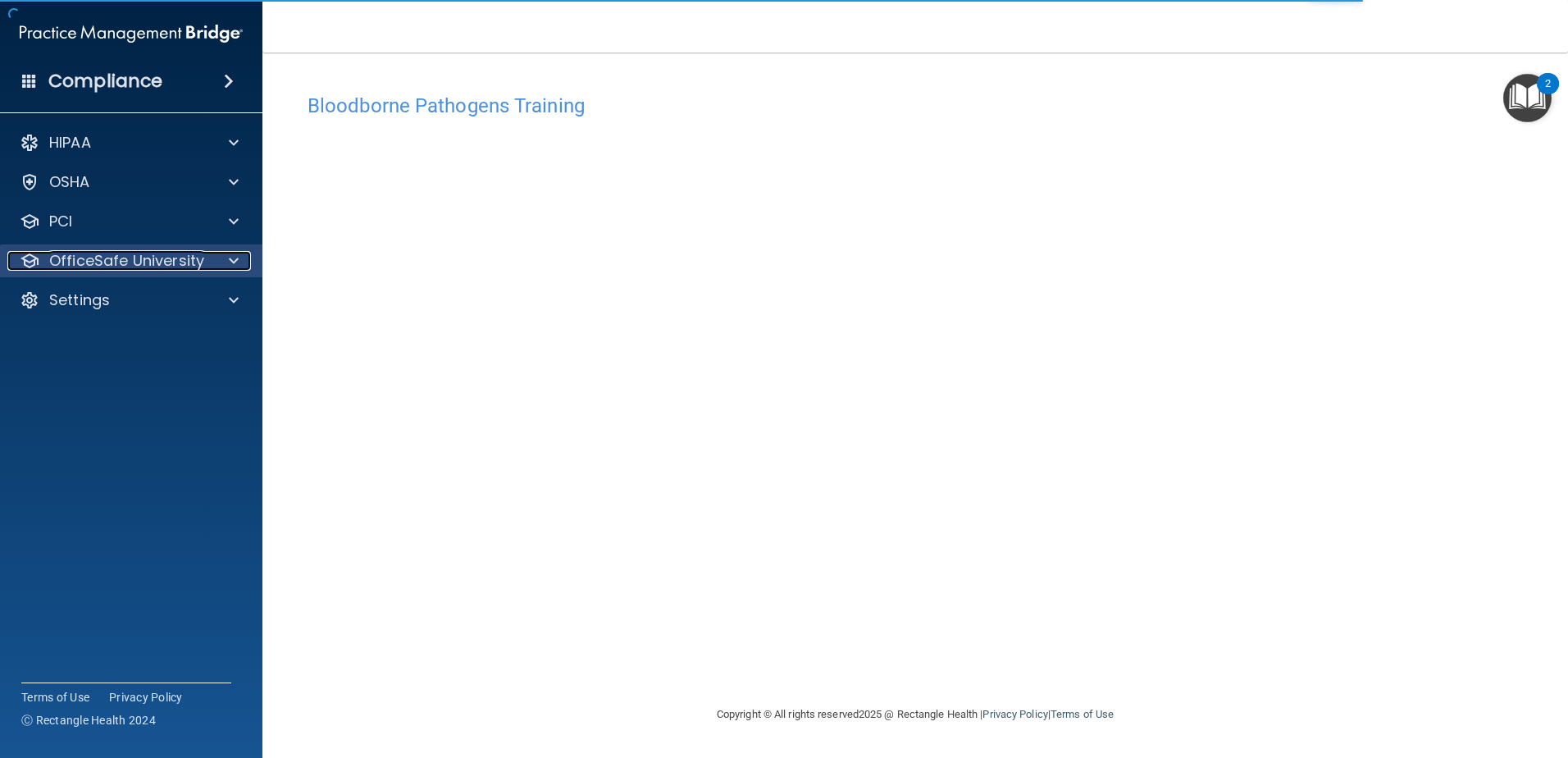
click at [140, 265] on p "OfficeSafe University" at bounding box center [126, 261] width 155 height 20
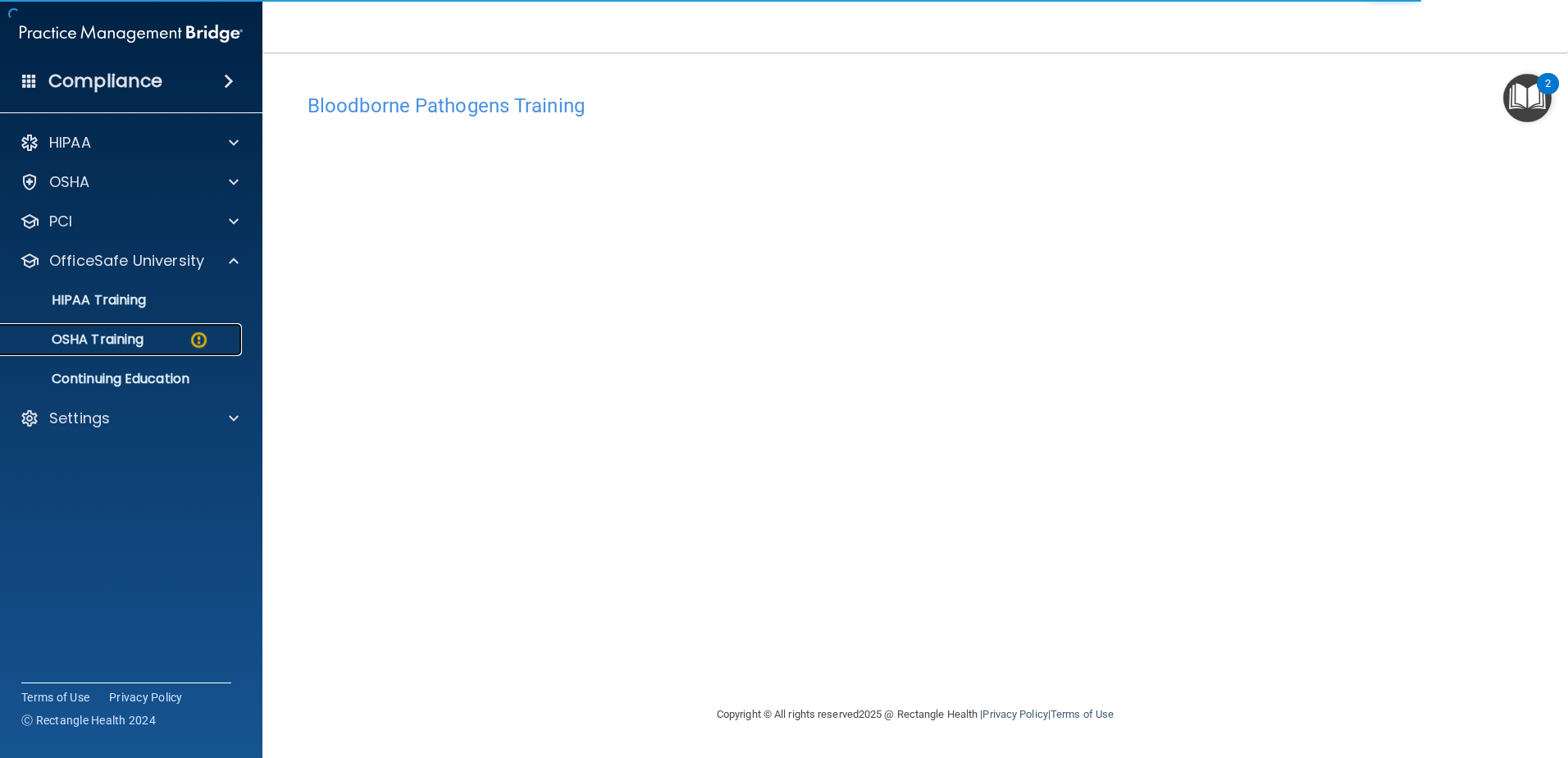
click at [143, 341] on p "OSHA Training" at bounding box center [76, 339] width 133 height 16
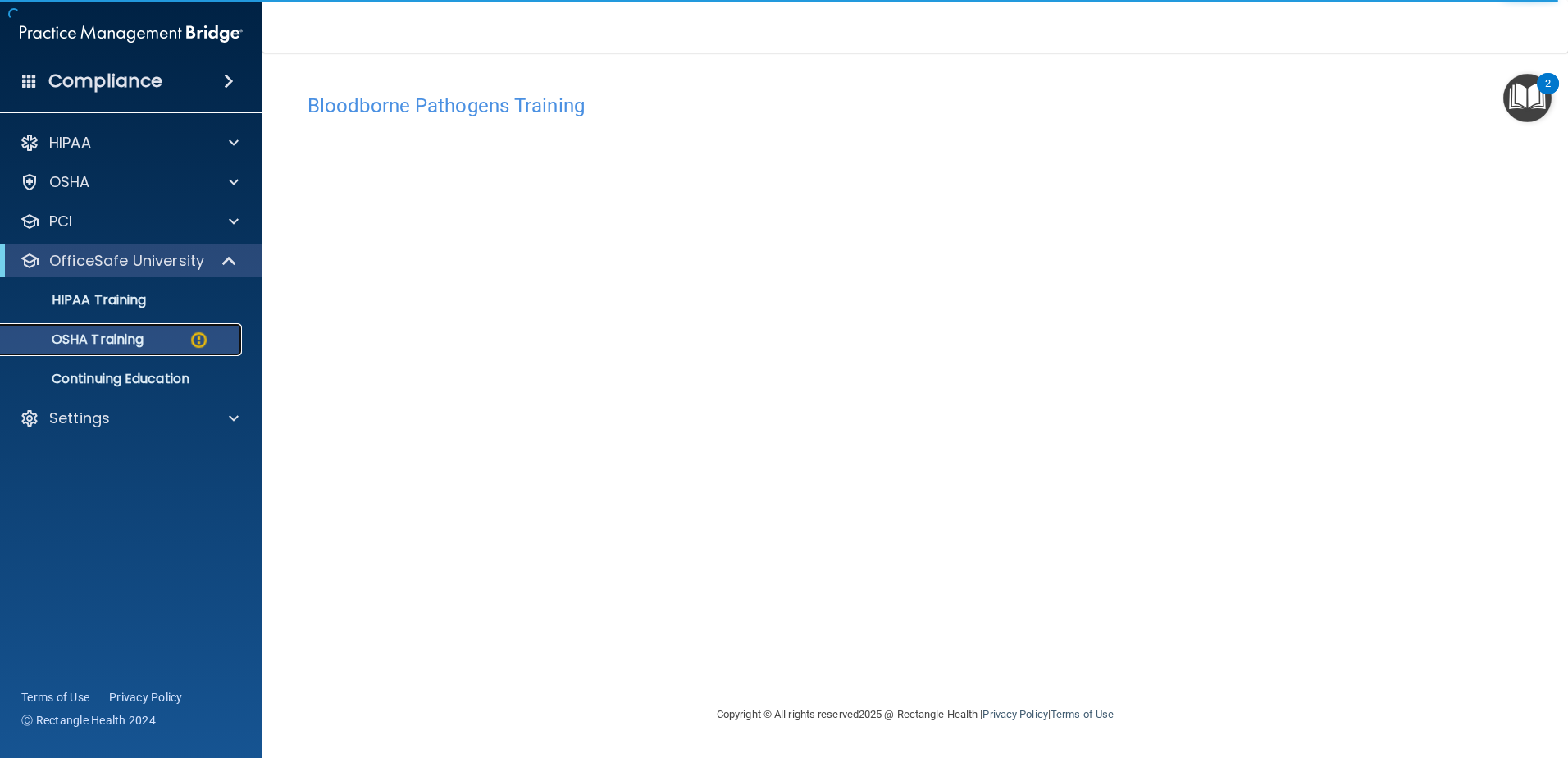
click at [191, 333] on img at bounding box center [199, 340] width 21 height 21
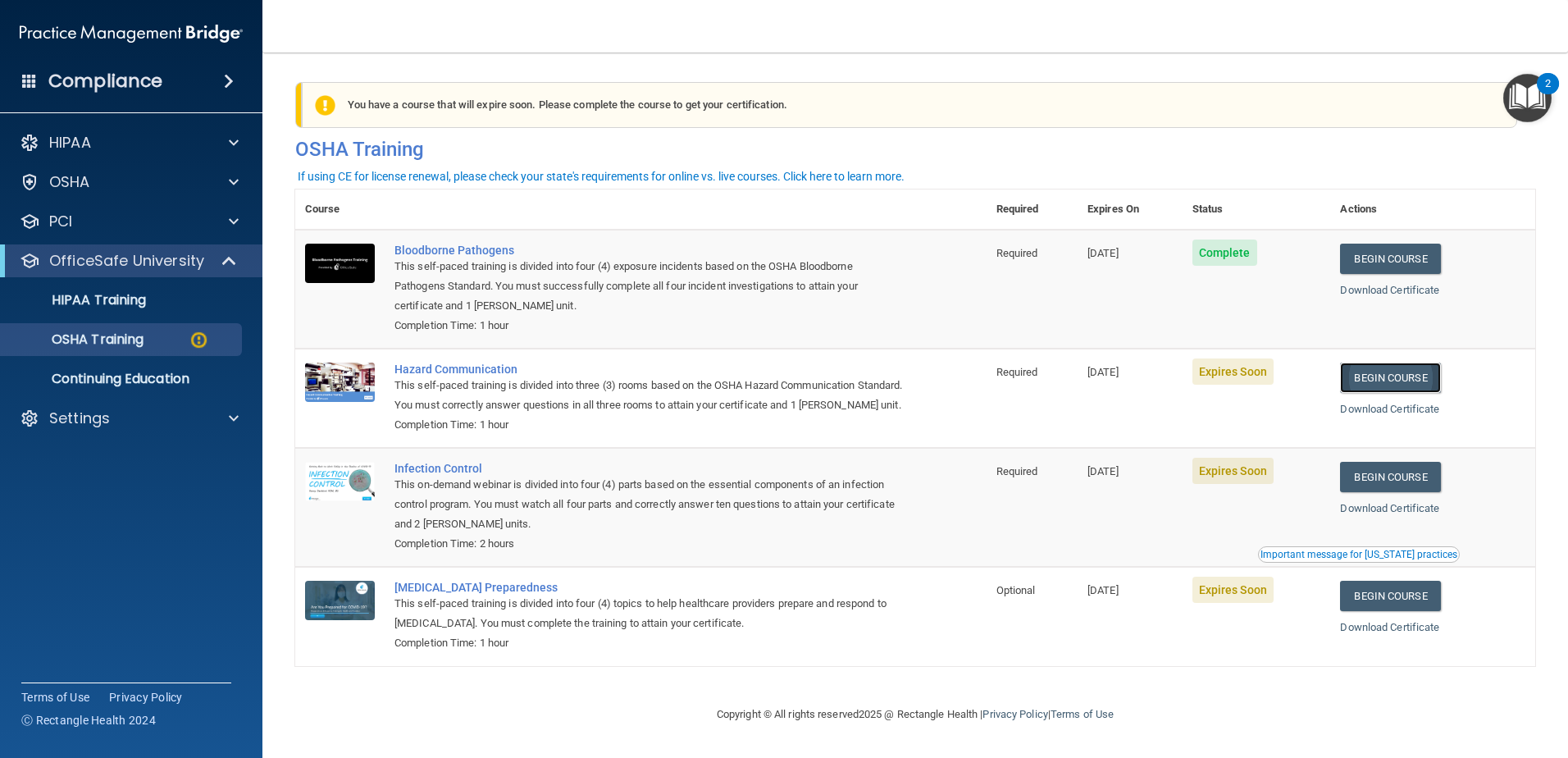
click at [1401, 385] on link "Begin Course" at bounding box center [1390, 378] width 100 height 30
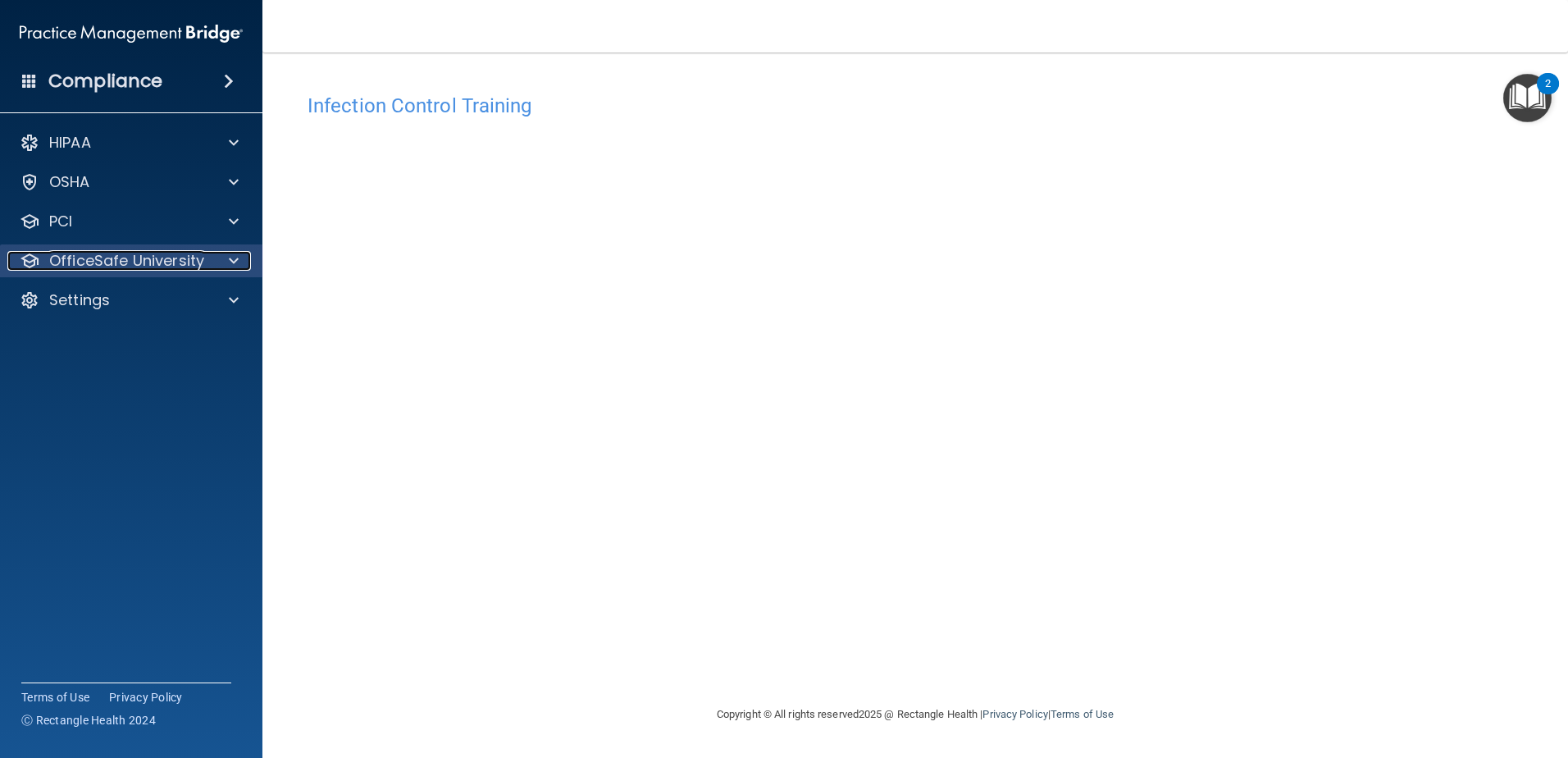
click at [168, 269] on p "OfficeSafe University" at bounding box center [126, 261] width 155 height 20
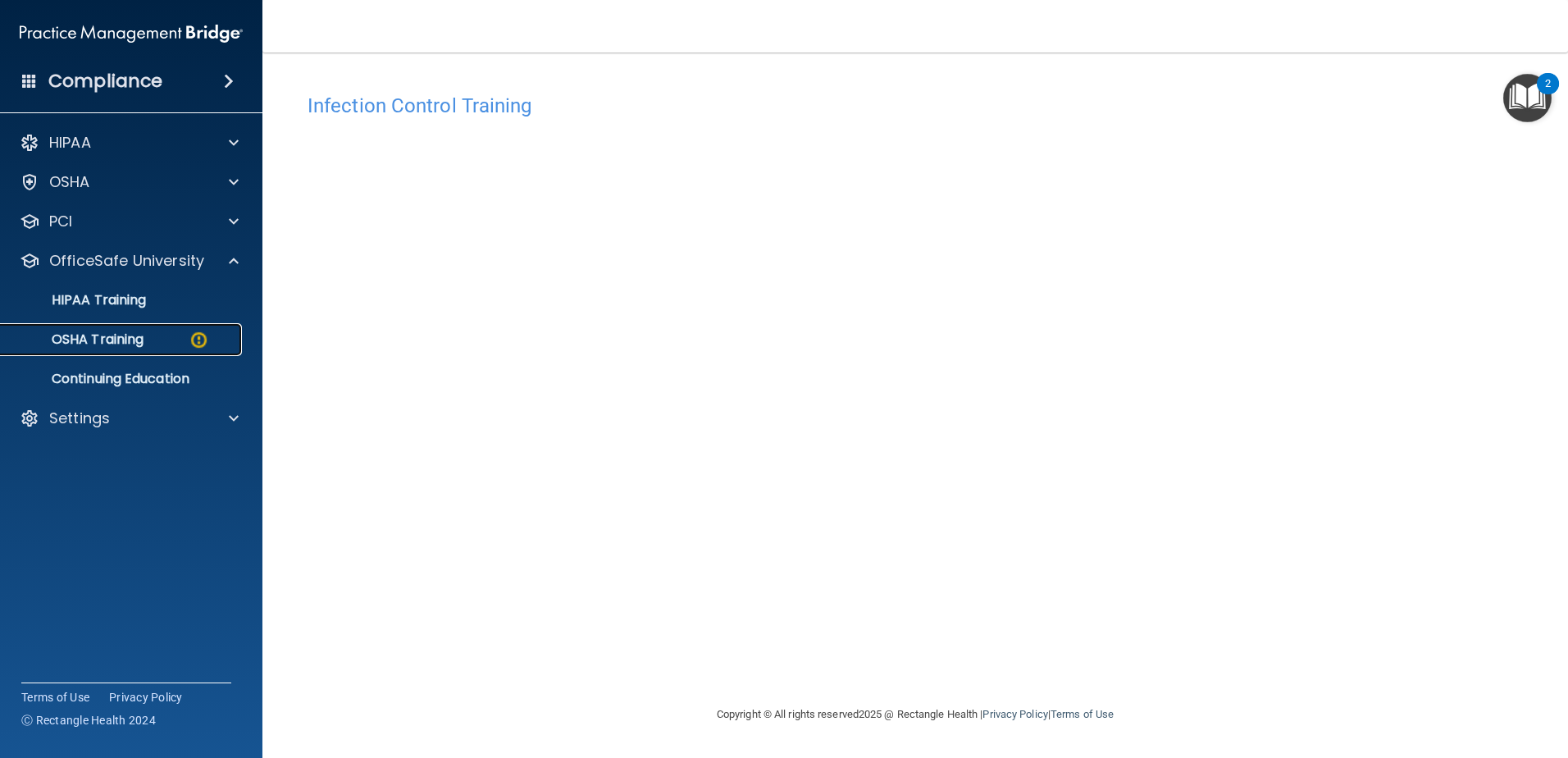
click at [150, 334] on div "OSHA Training" at bounding box center [122, 339] width 224 height 16
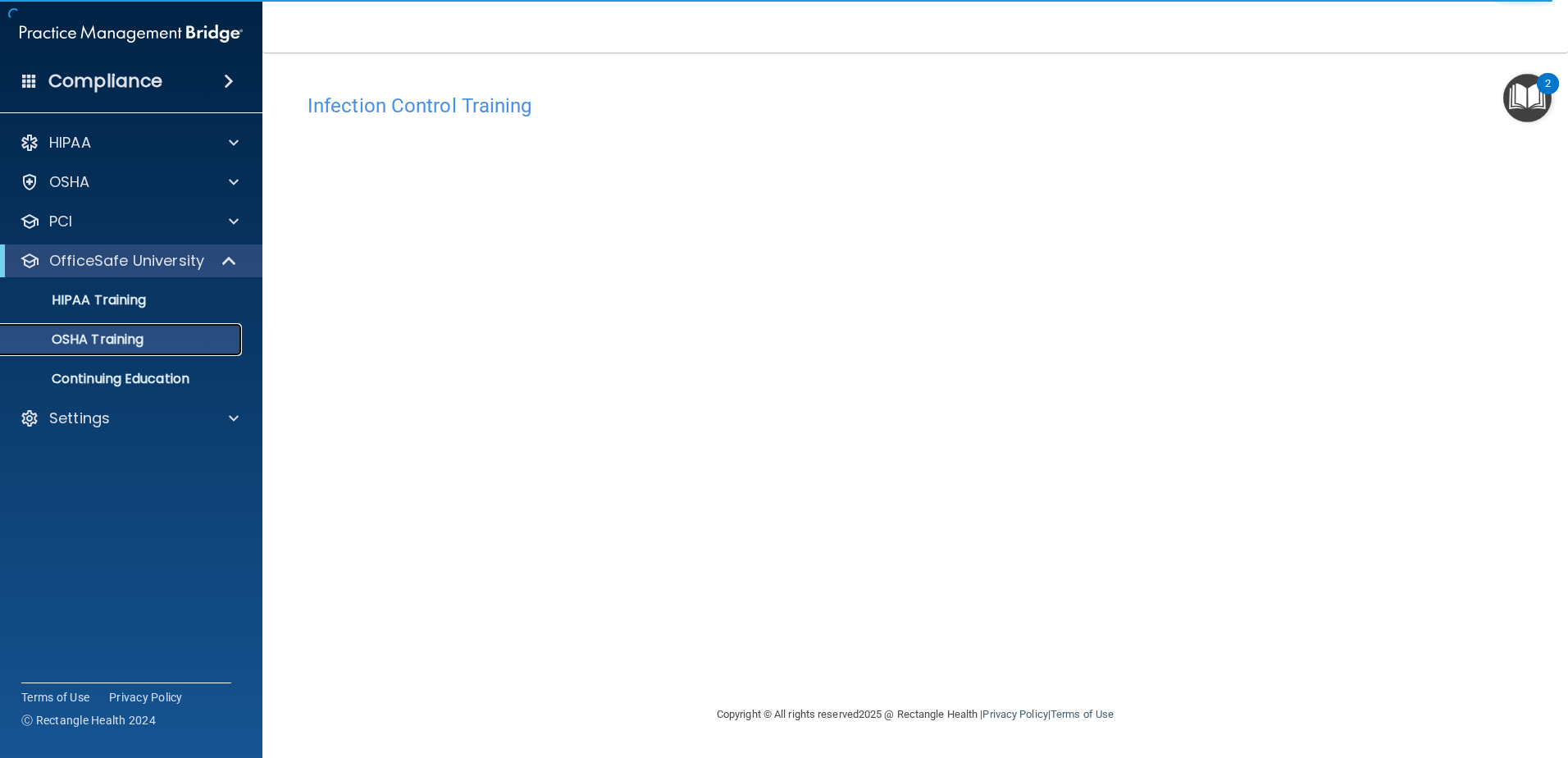
click at [123, 345] on p "OSHA Training" at bounding box center [76, 339] width 133 height 16
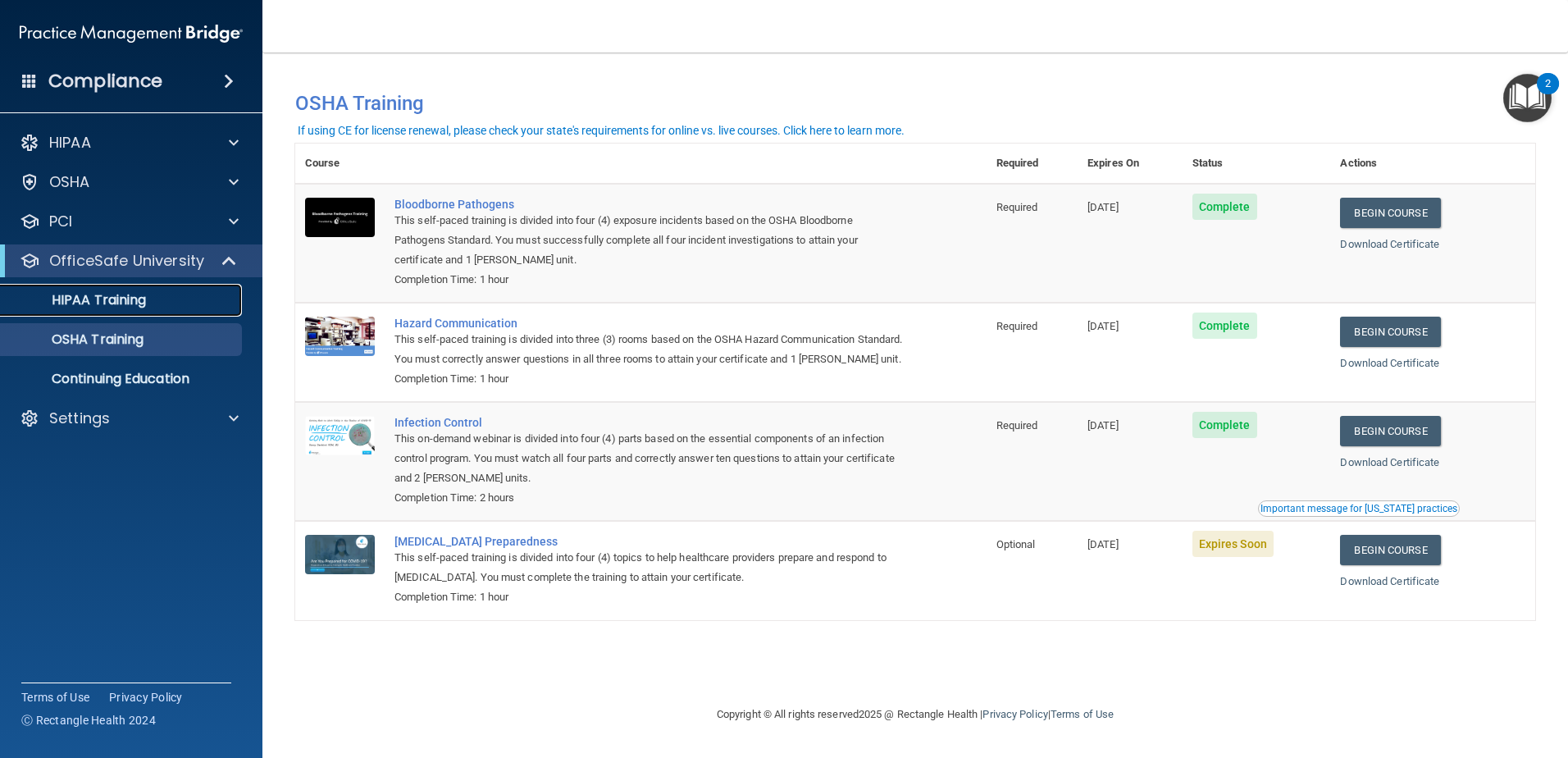
click at [148, 298] on div "HIPAA Training" at bounding box center [122, 299] width 224 height 16
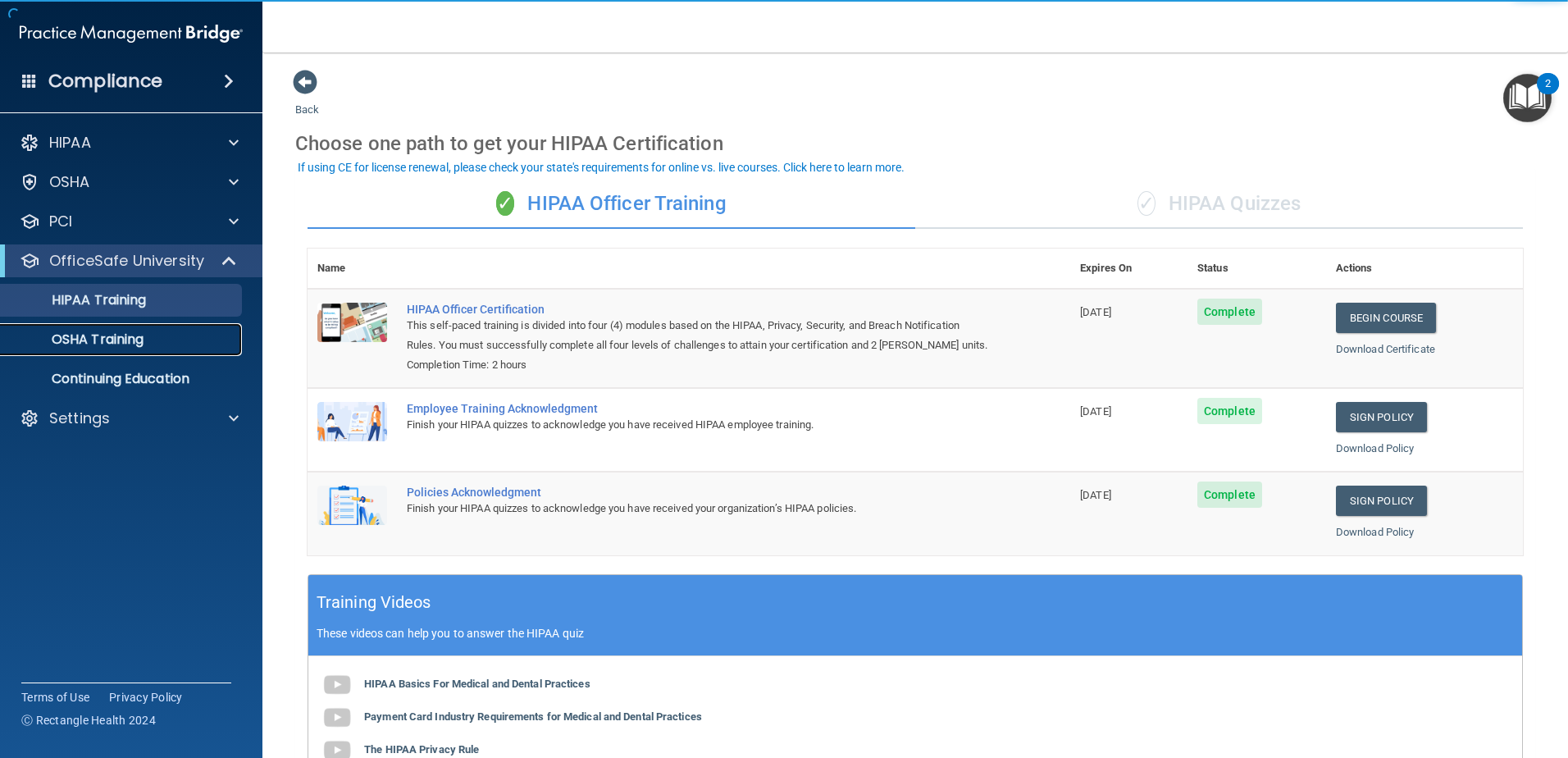
click at [97, 338] on p "OSHA Training" at bounding box center [76, 339] width 133 height 16
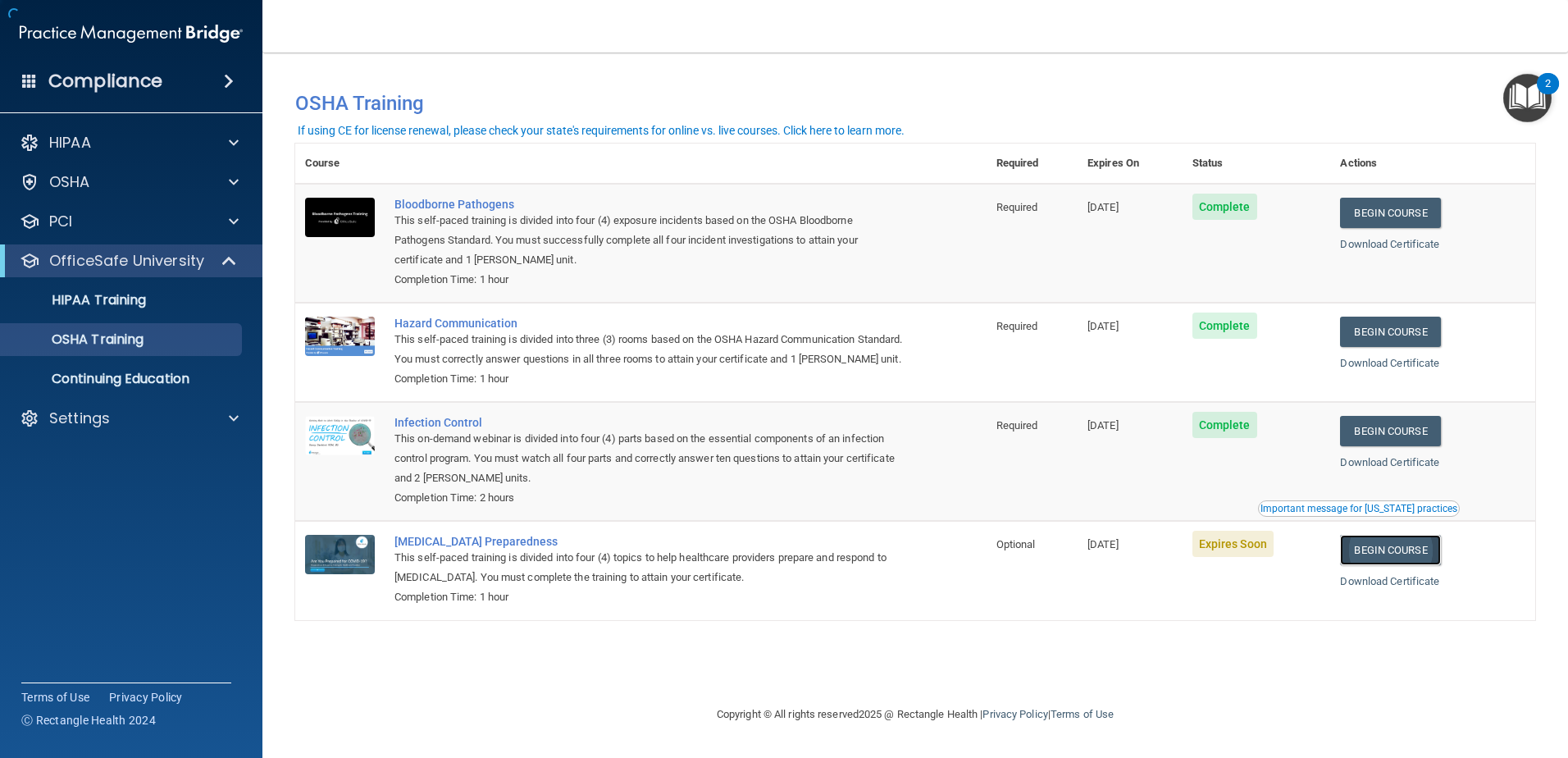
click at [1382, 565] on link "Begin Course" at bounding box center [1390, 550] width 100 height 30
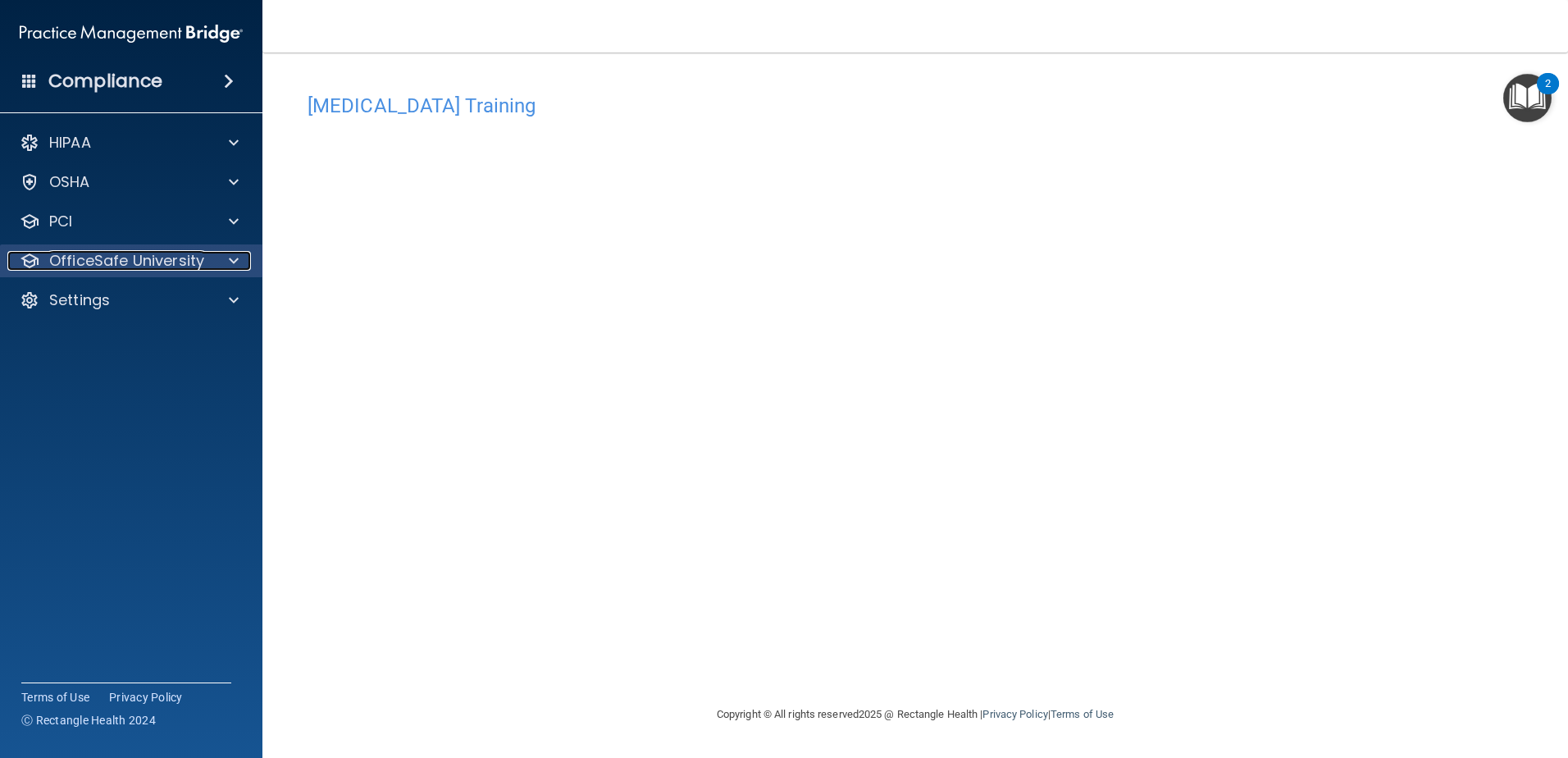
click at [161, 263] on p "OfficeSafe University" at bounding box center [126, 261] width 155 height 20
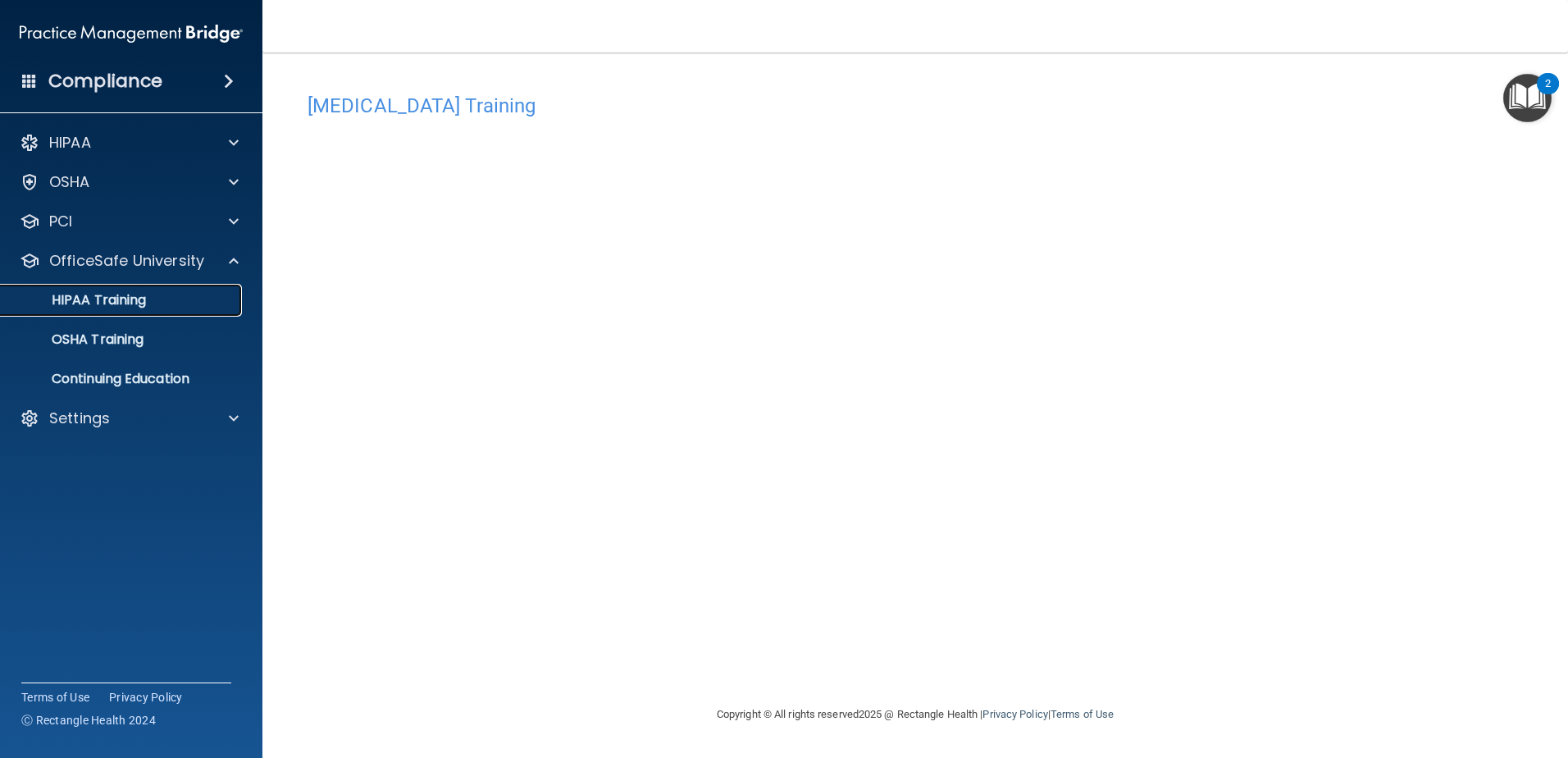
click at [145, 302] on p "HIPAA Training" at bounding box center [78, 299] width 136 height 16
